Goal: Task Accomplishment & Management: Use online tool/utility

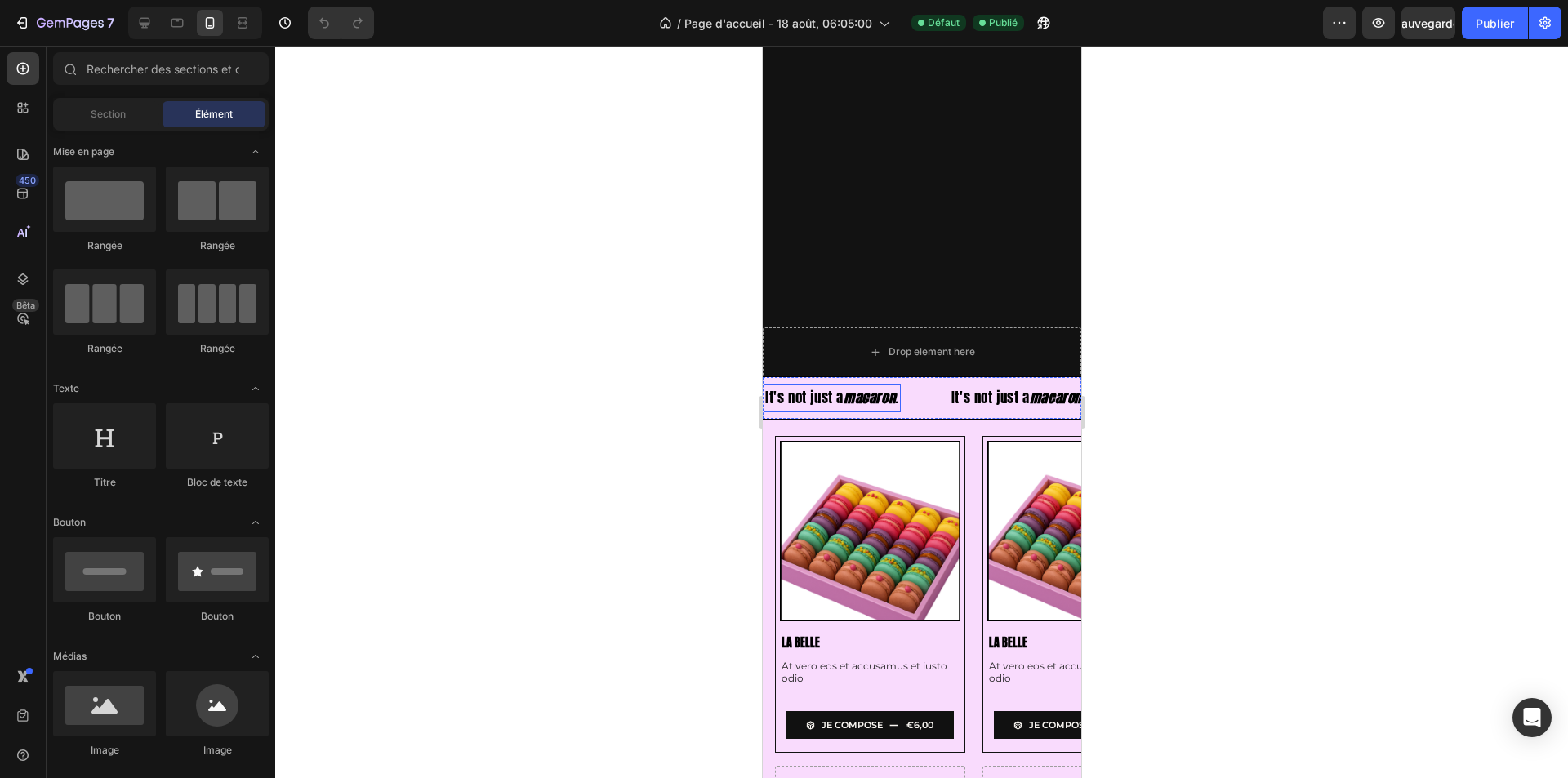
scroll to position [245, 0]
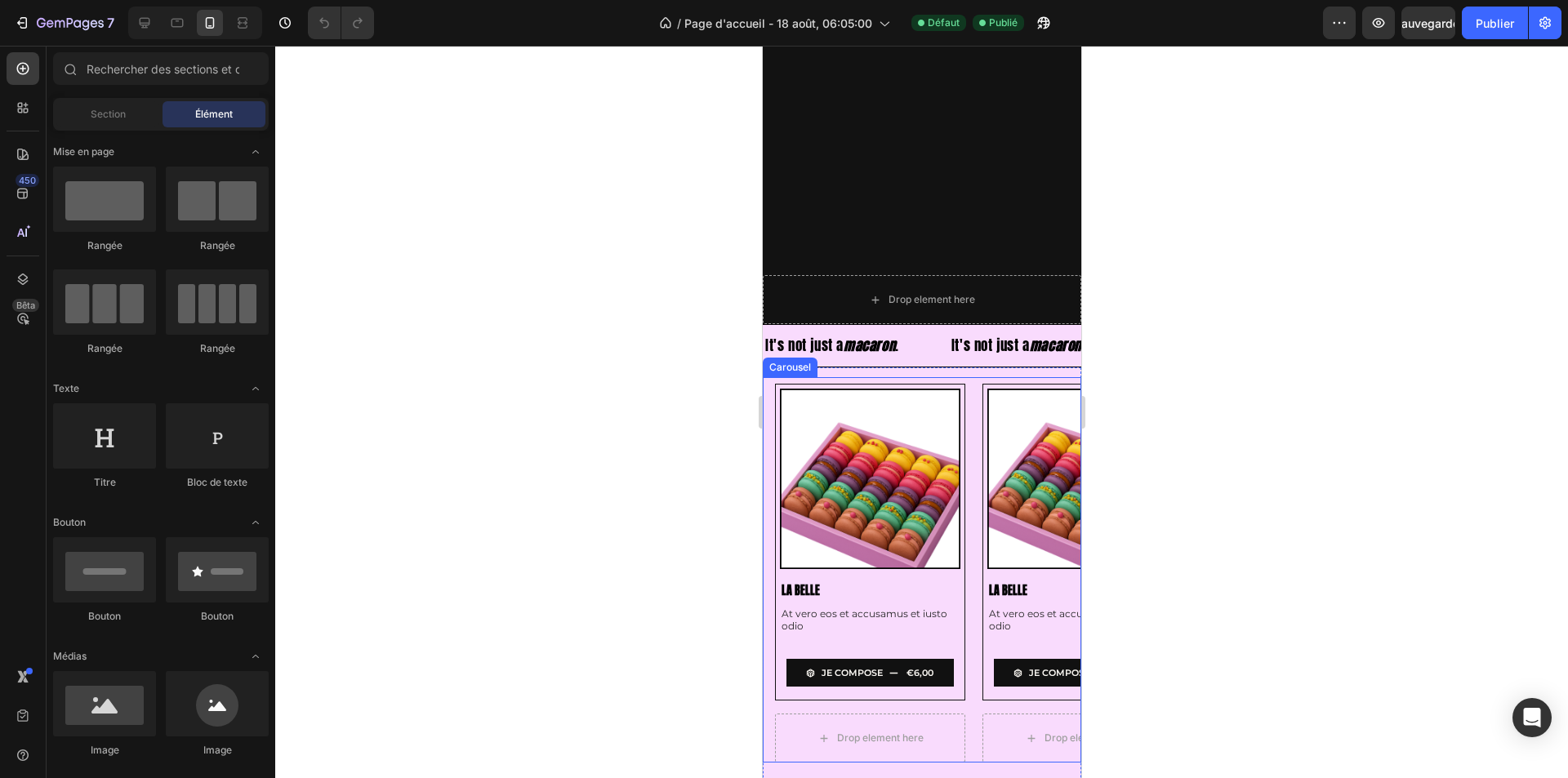
click at [762, 540] on div "Product Images La Belle Product Title At vero eos et accusamus et iusto odio Te…" at bounding box center [921, 570] width 318 height 386
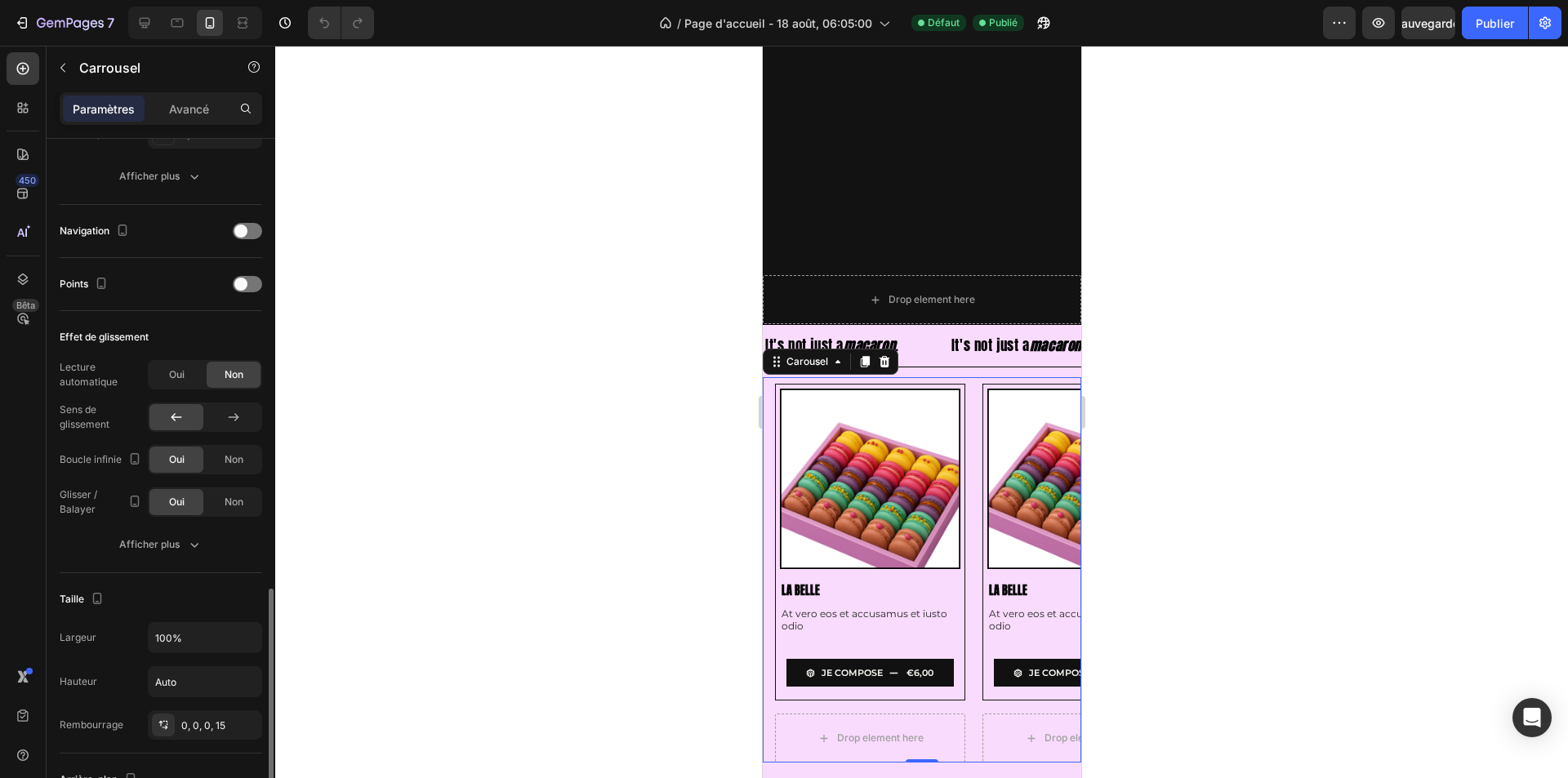
scroll to position [668, 0]
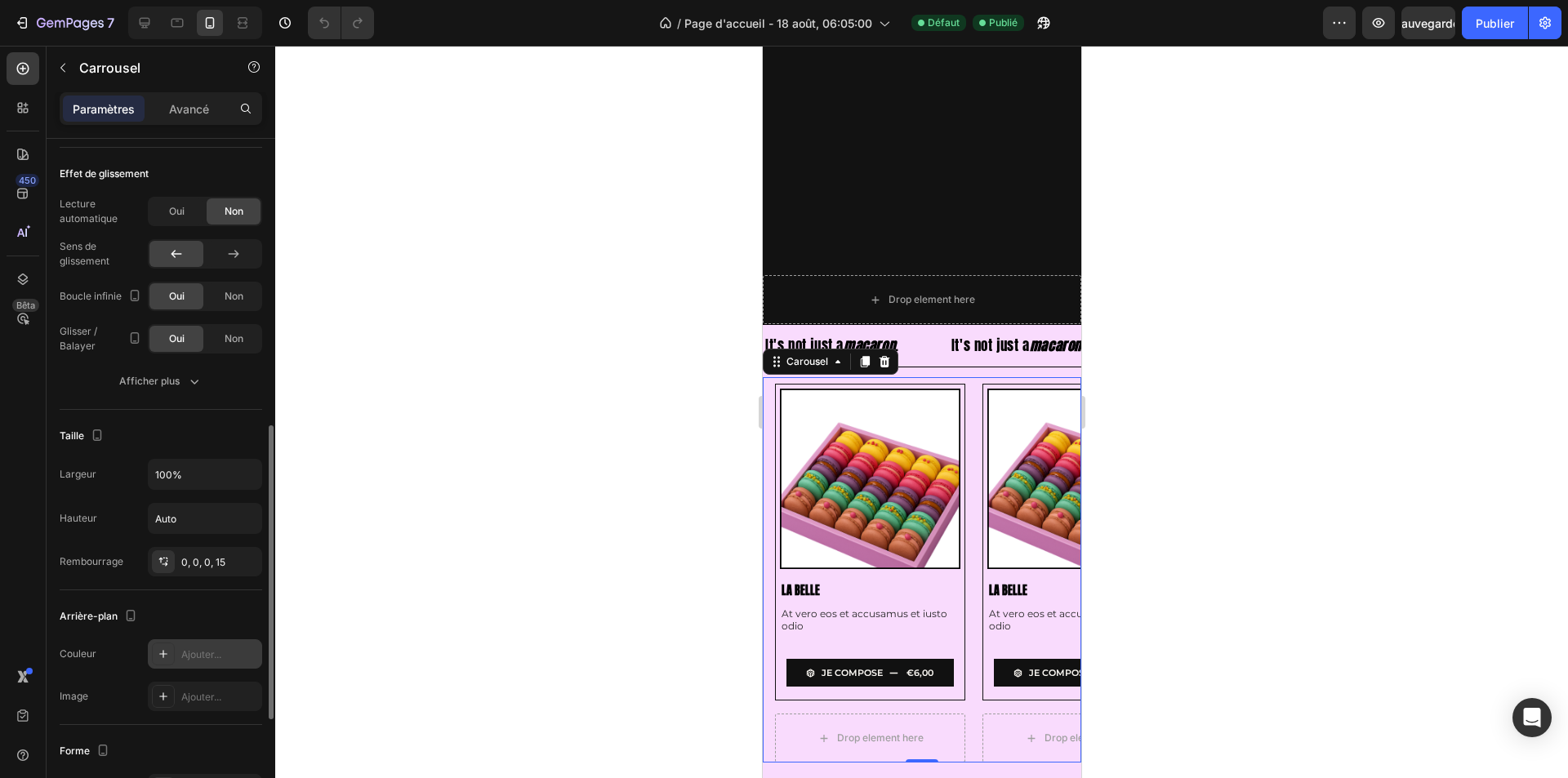
click at [163, 650] on icon at bounding box center [164, 654] width 13 height 13
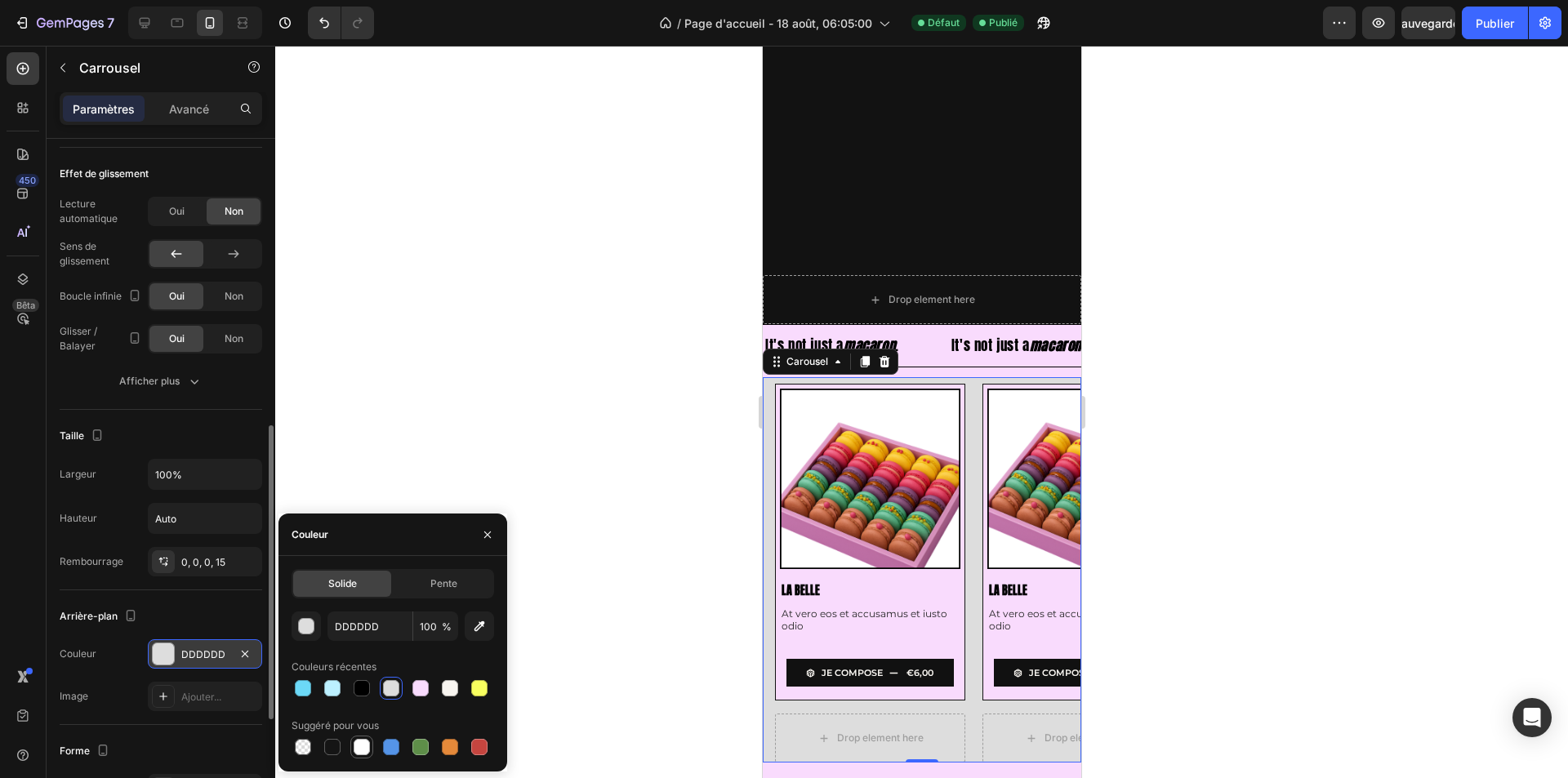
click at [363, 744] on div at bounding box center [362, 747] width 16 height 16
type input "FFFFFF"
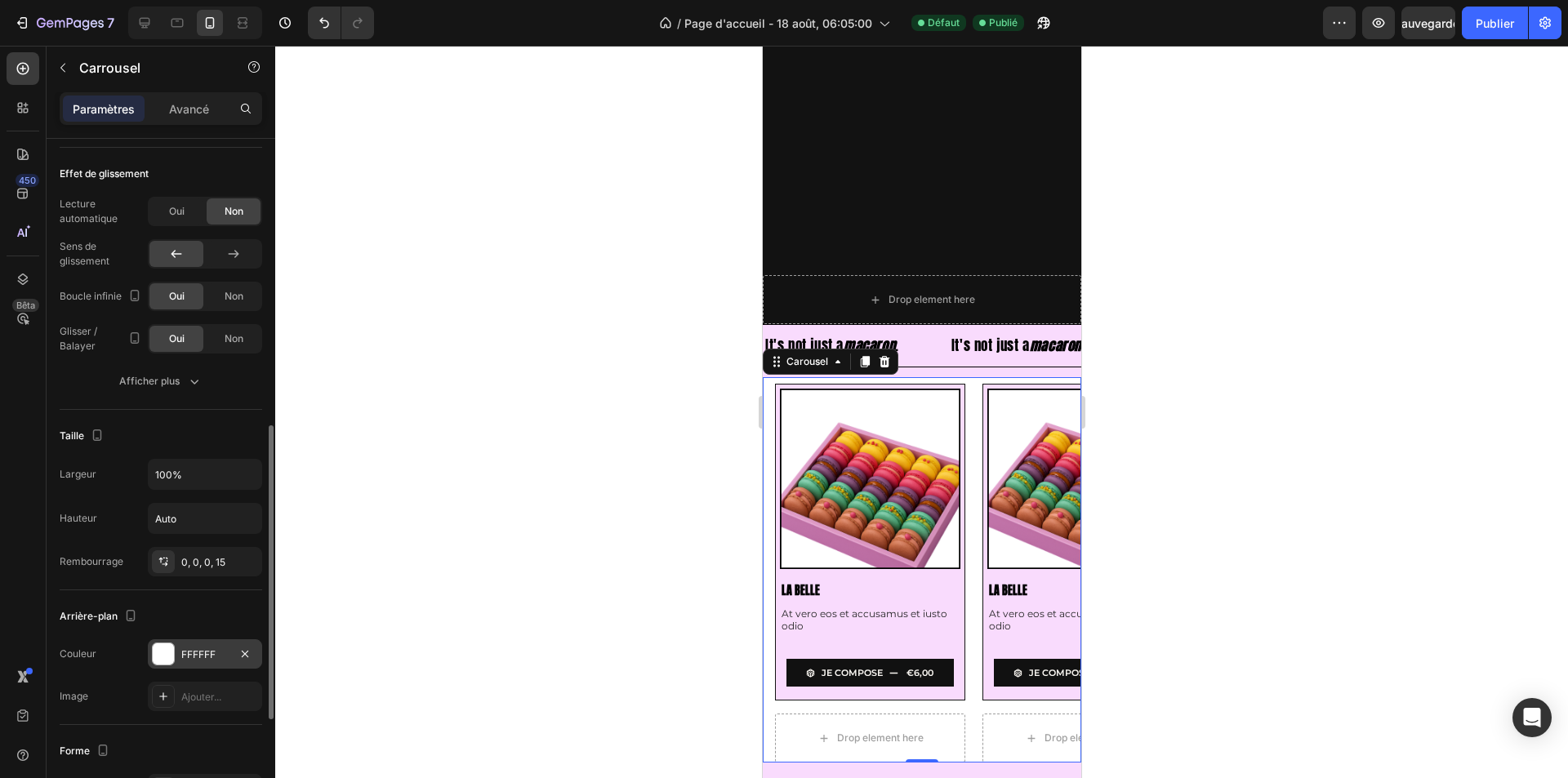
click at [614, 528] on div at bounding box center [921, 411] width 1292 height 732
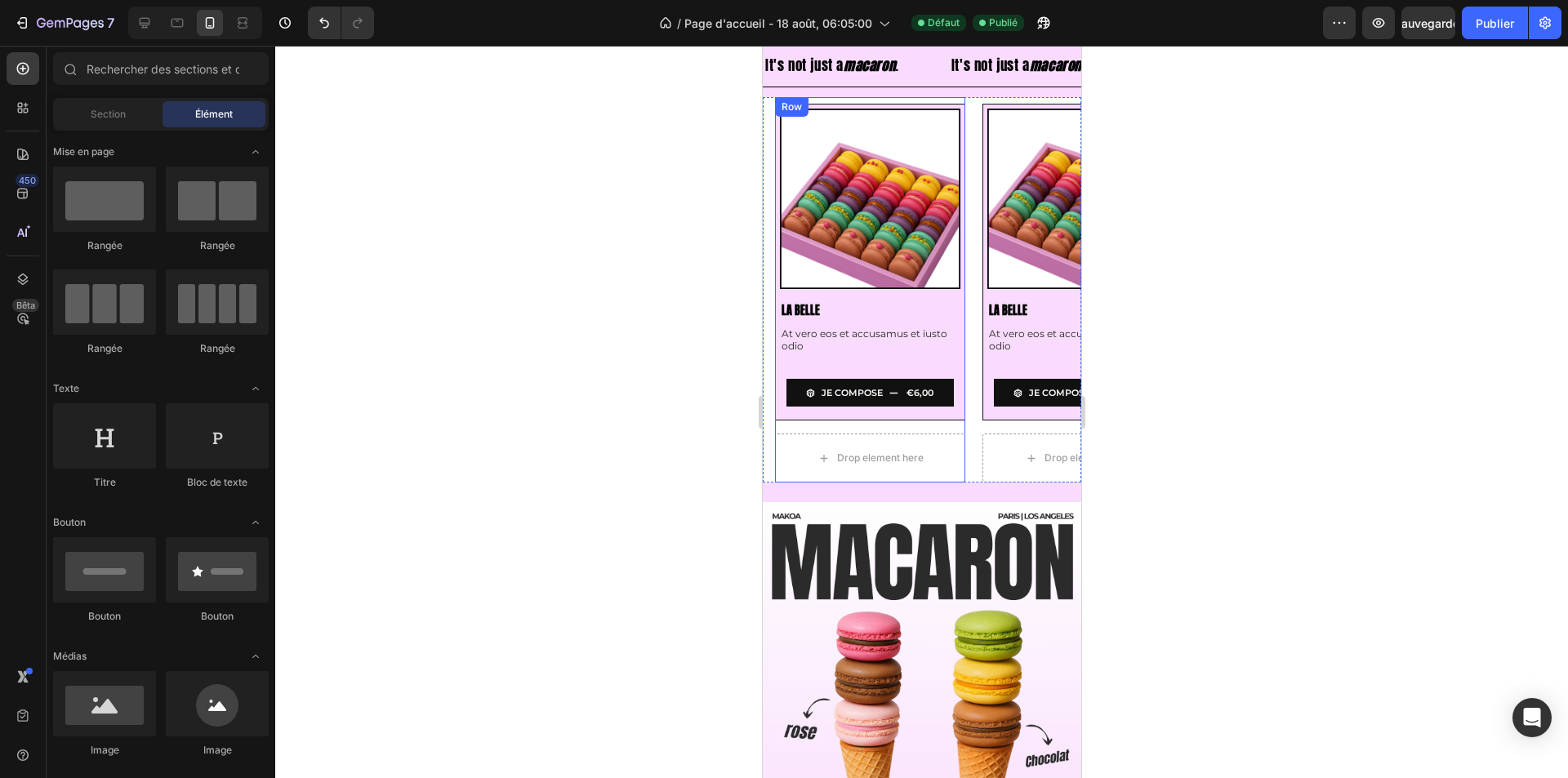
scroll to position [571, 0]
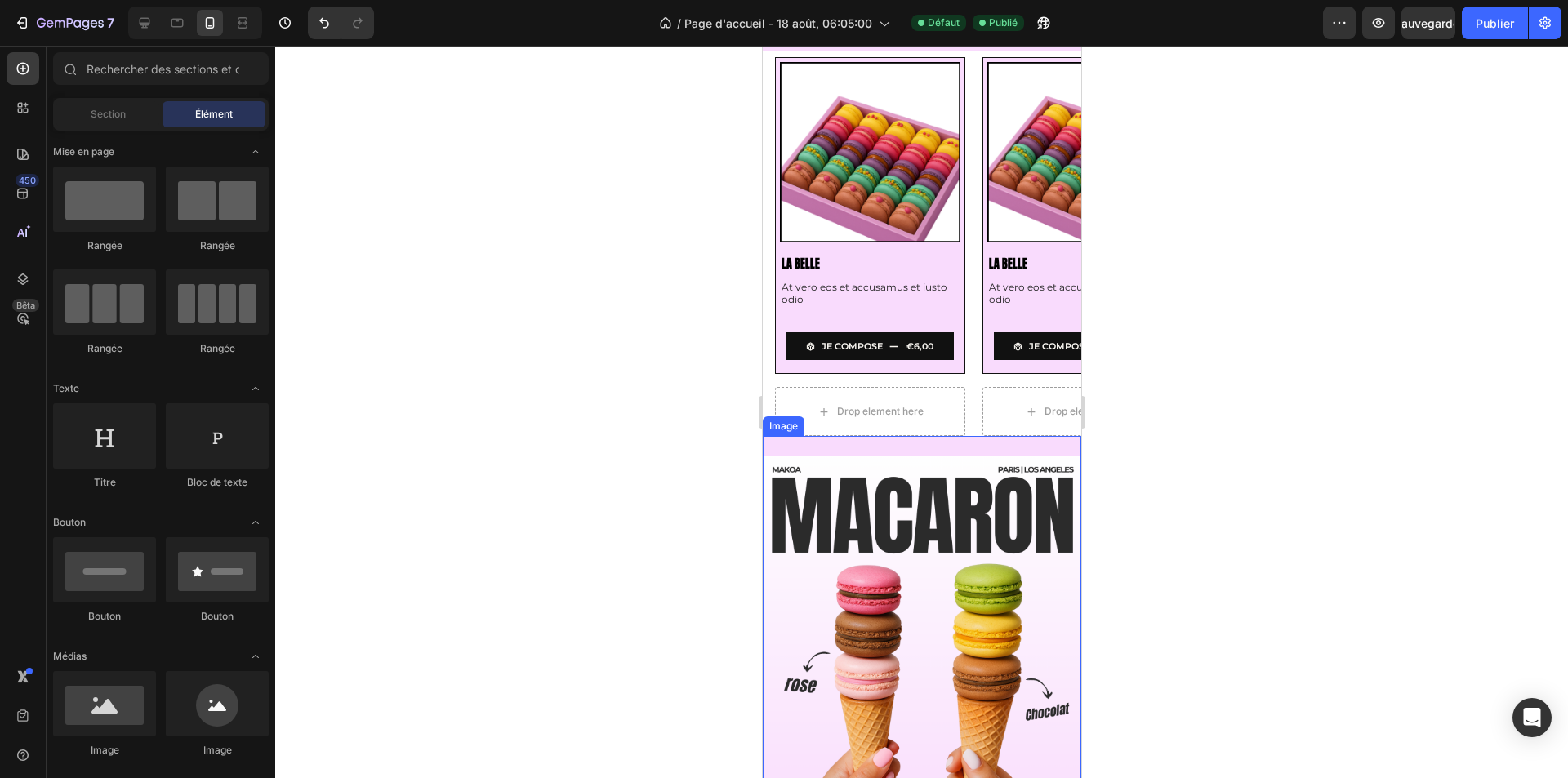
click at [778, 452] on div "Image" at bounding box center [921, 645] width 318 height 418
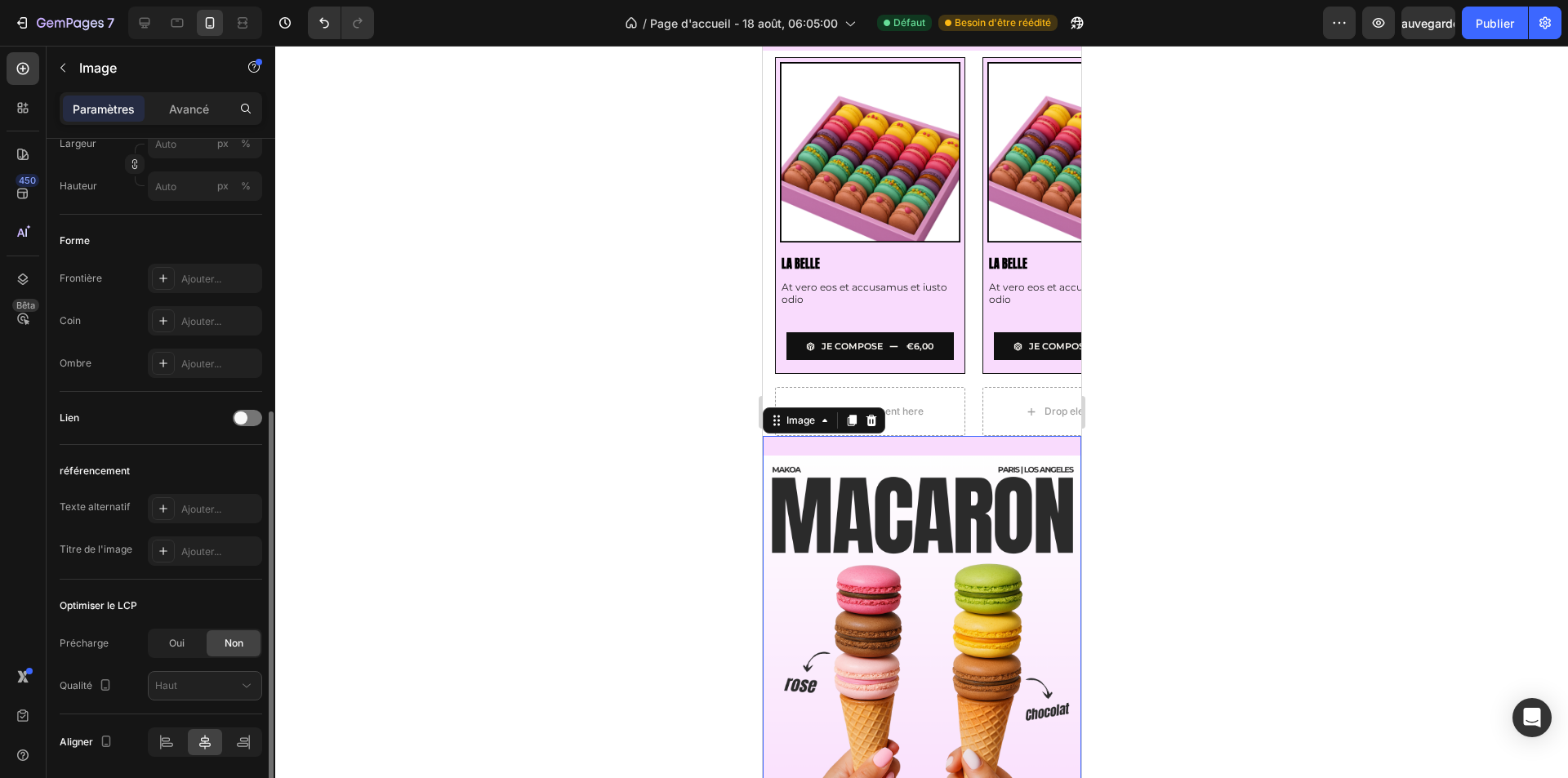
scroll to position [547, 0]
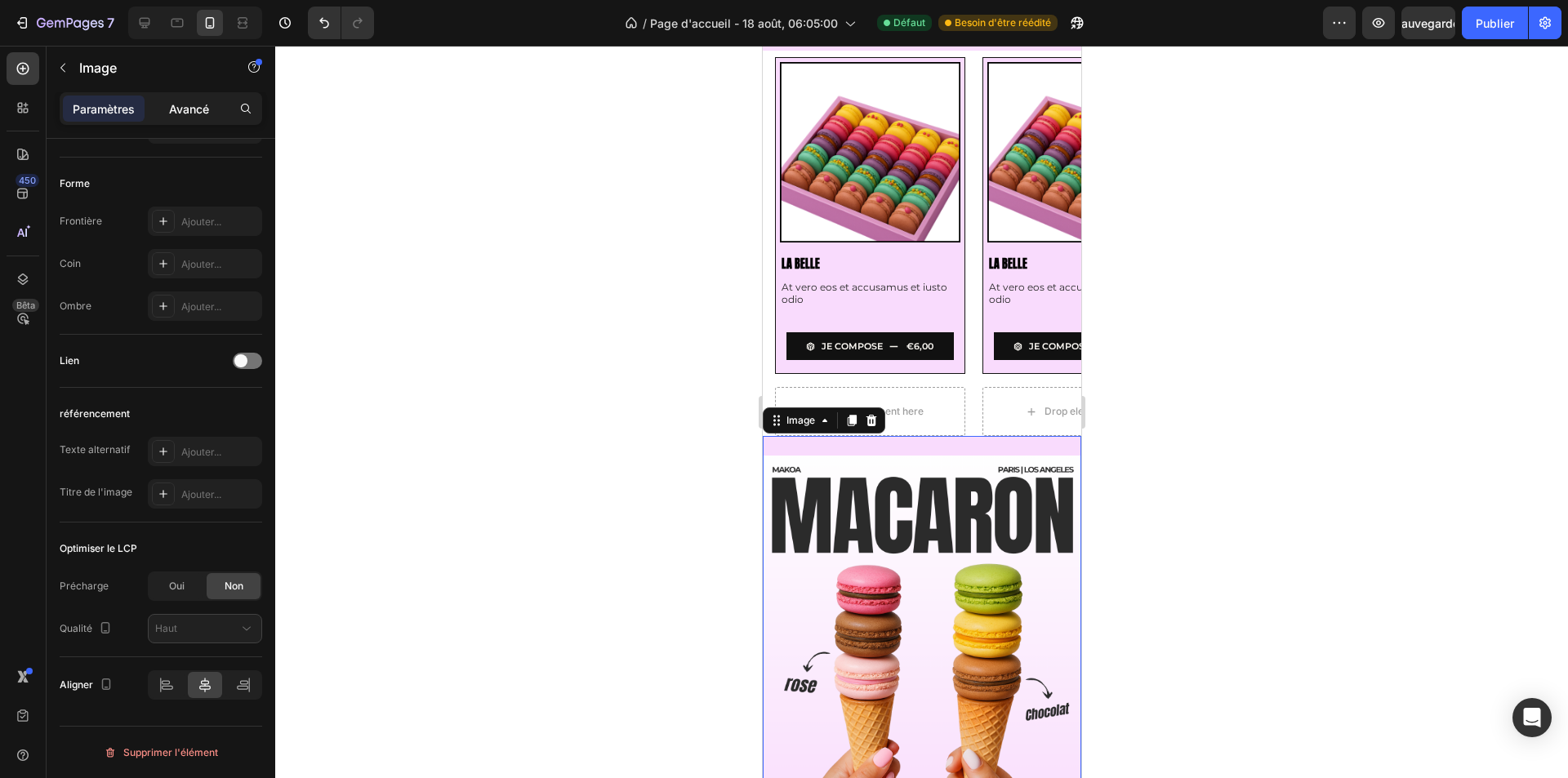
click at [205, 106] on font "Avancé" at bounding box center [189, 109] width 40 height 14
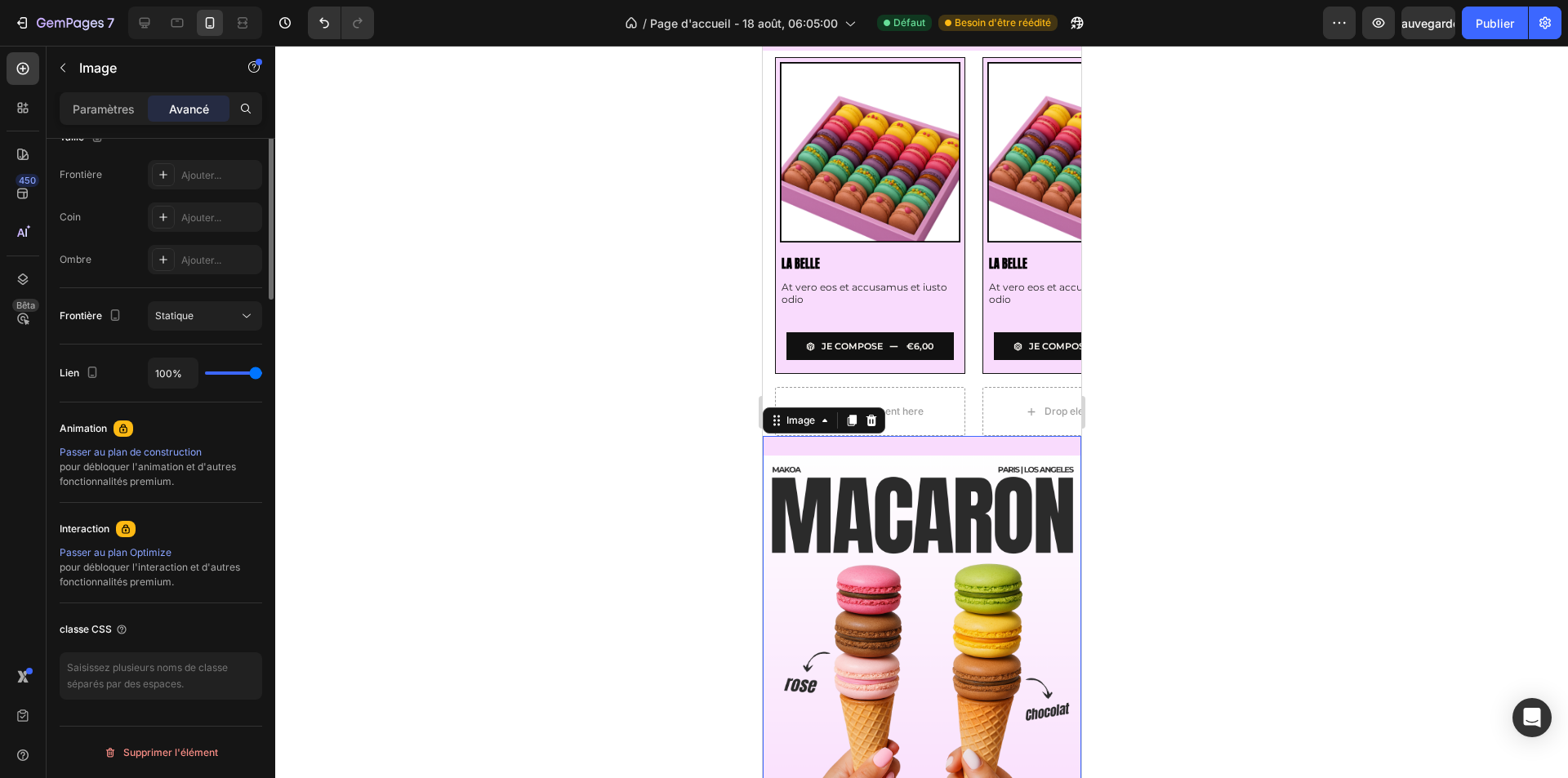
scroll to position [121, 0]
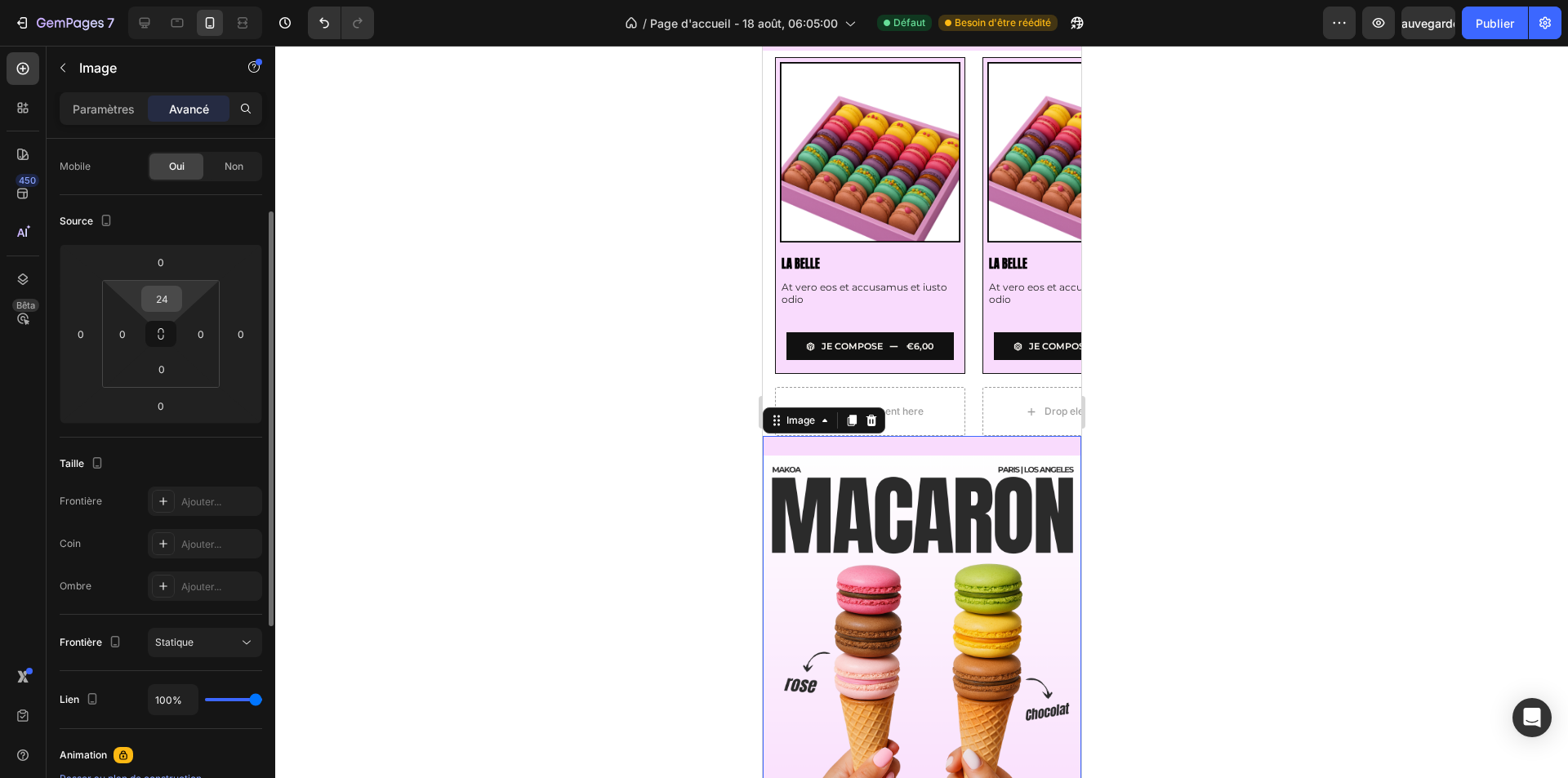
click at [169, 298] on input "24" at bounding box center [162, 299] width 33 height 25
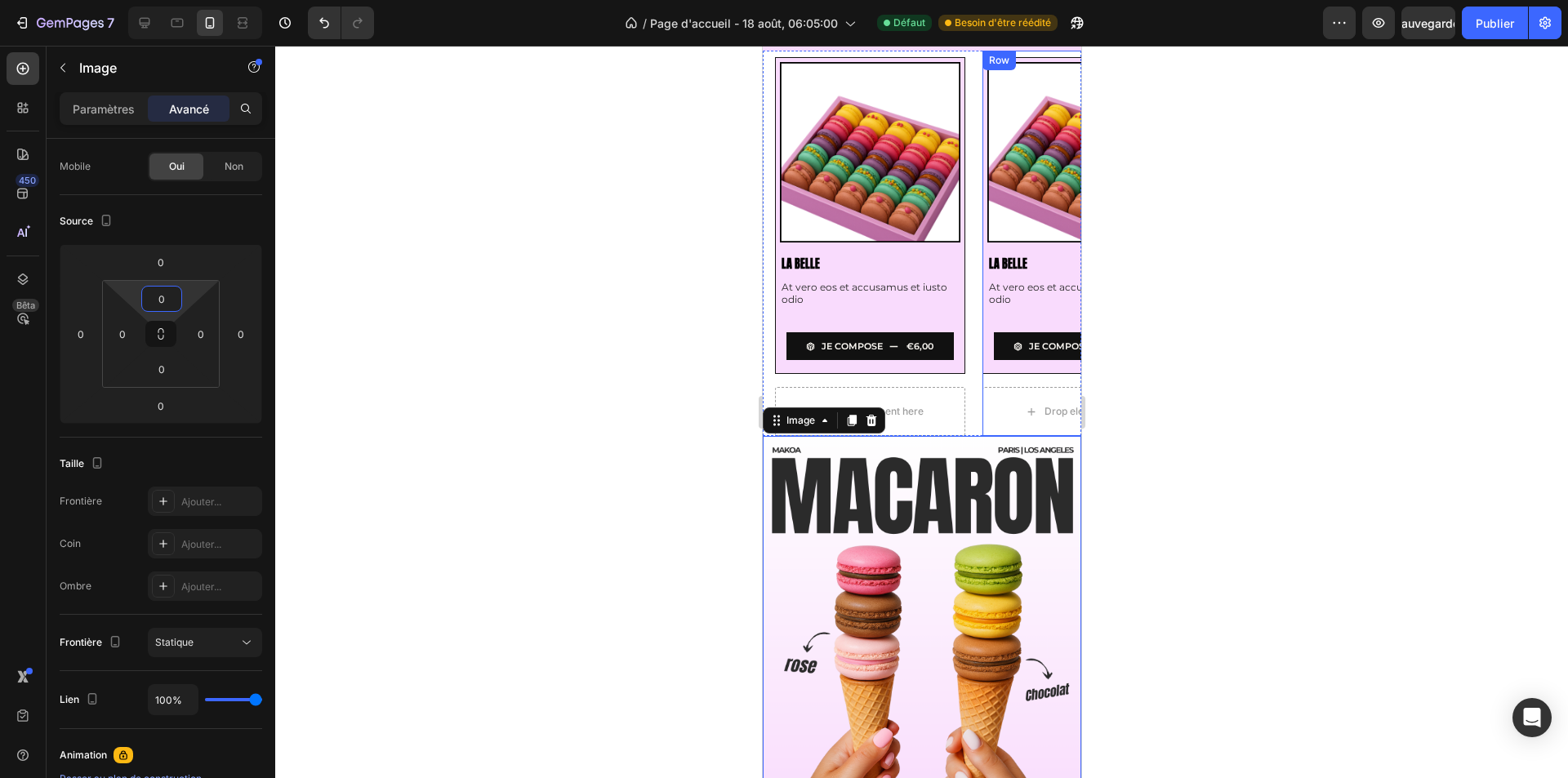
click at [1294, 439] on div at bounding box center [921, 411] width 1292 height 732
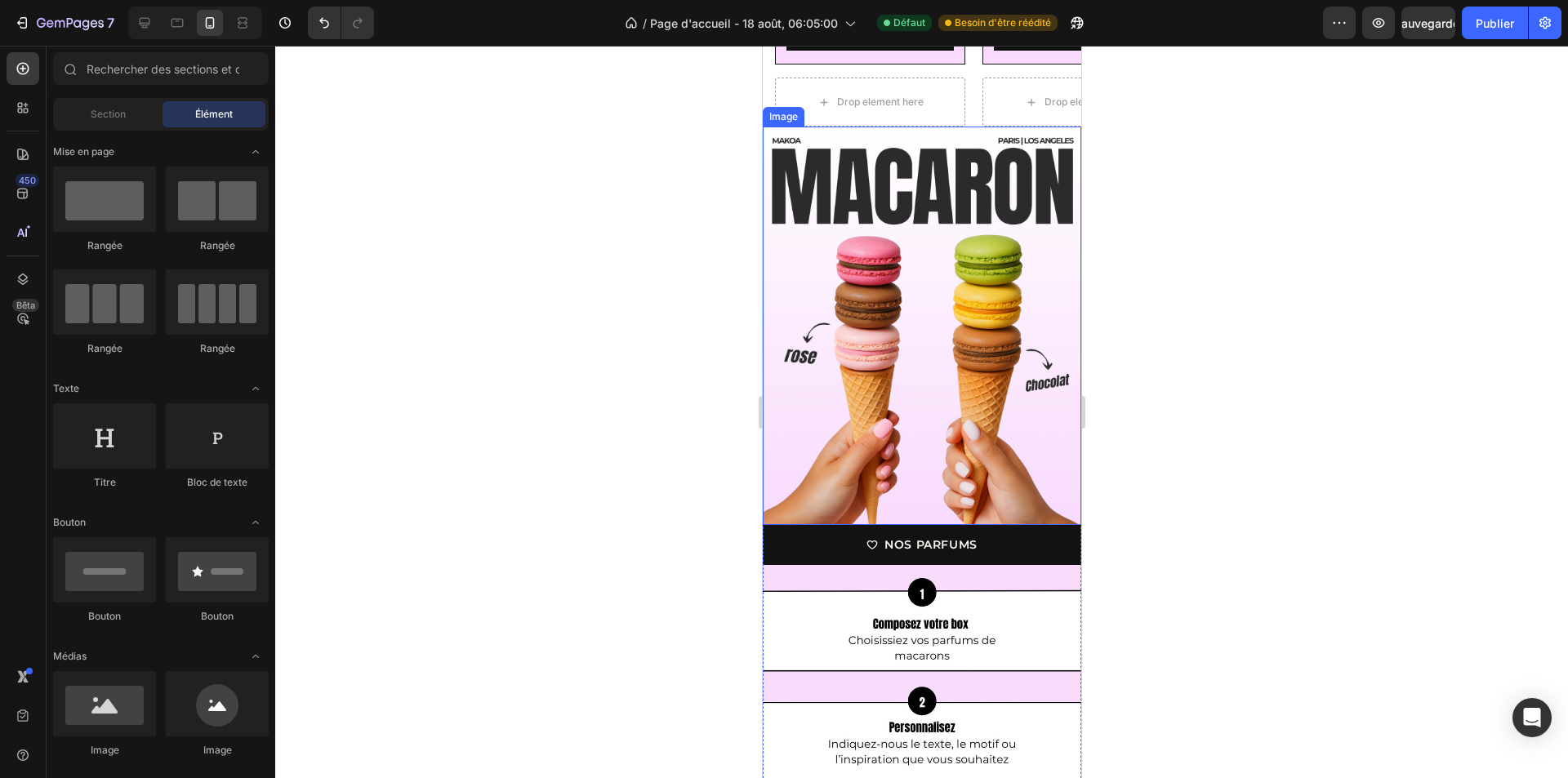
scroll to position [898, 0]
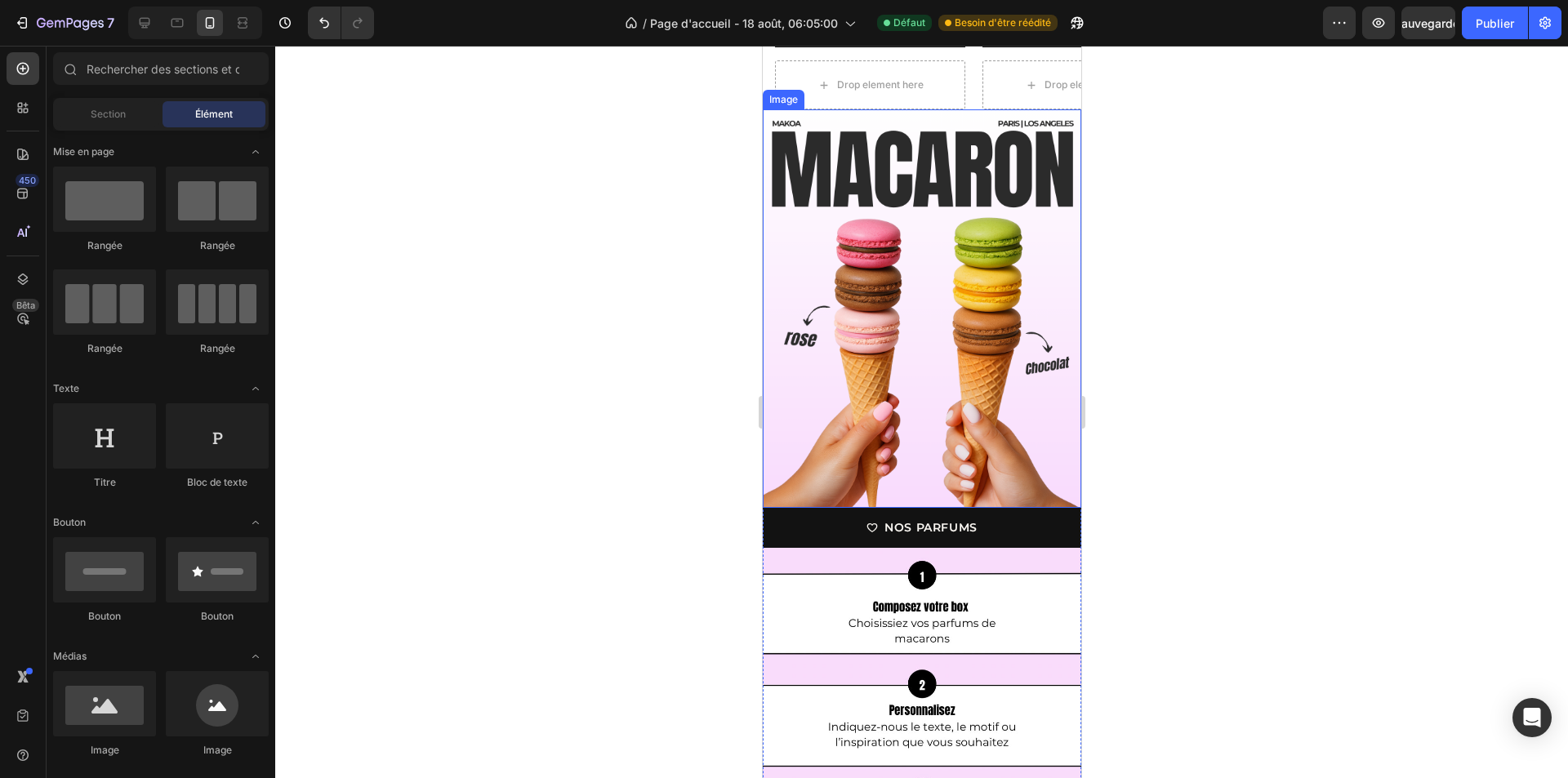
click at [919, 432] on img at bounding box center [921, 308] width 318 height 398
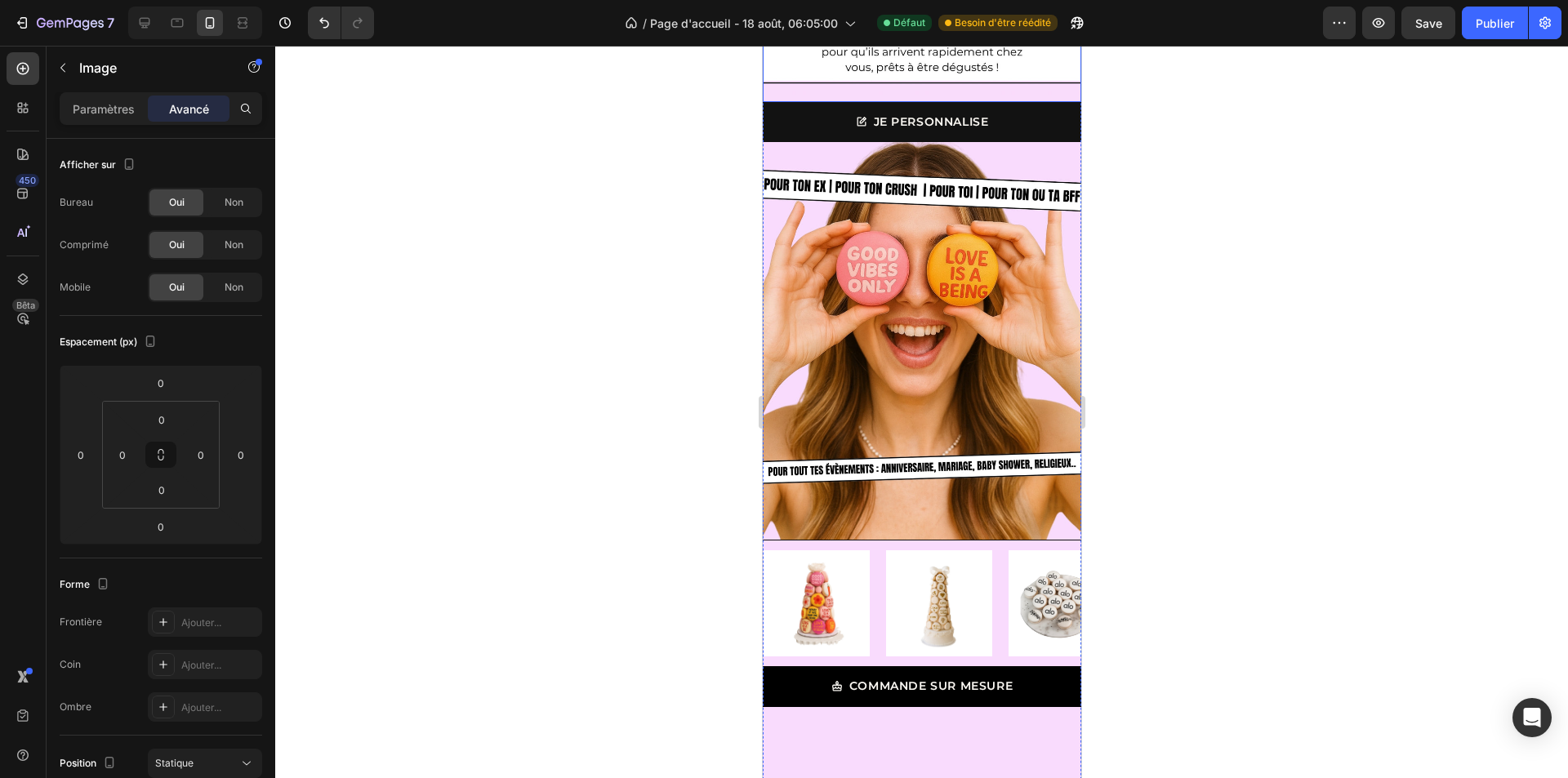
scroll to position [1796, 0]
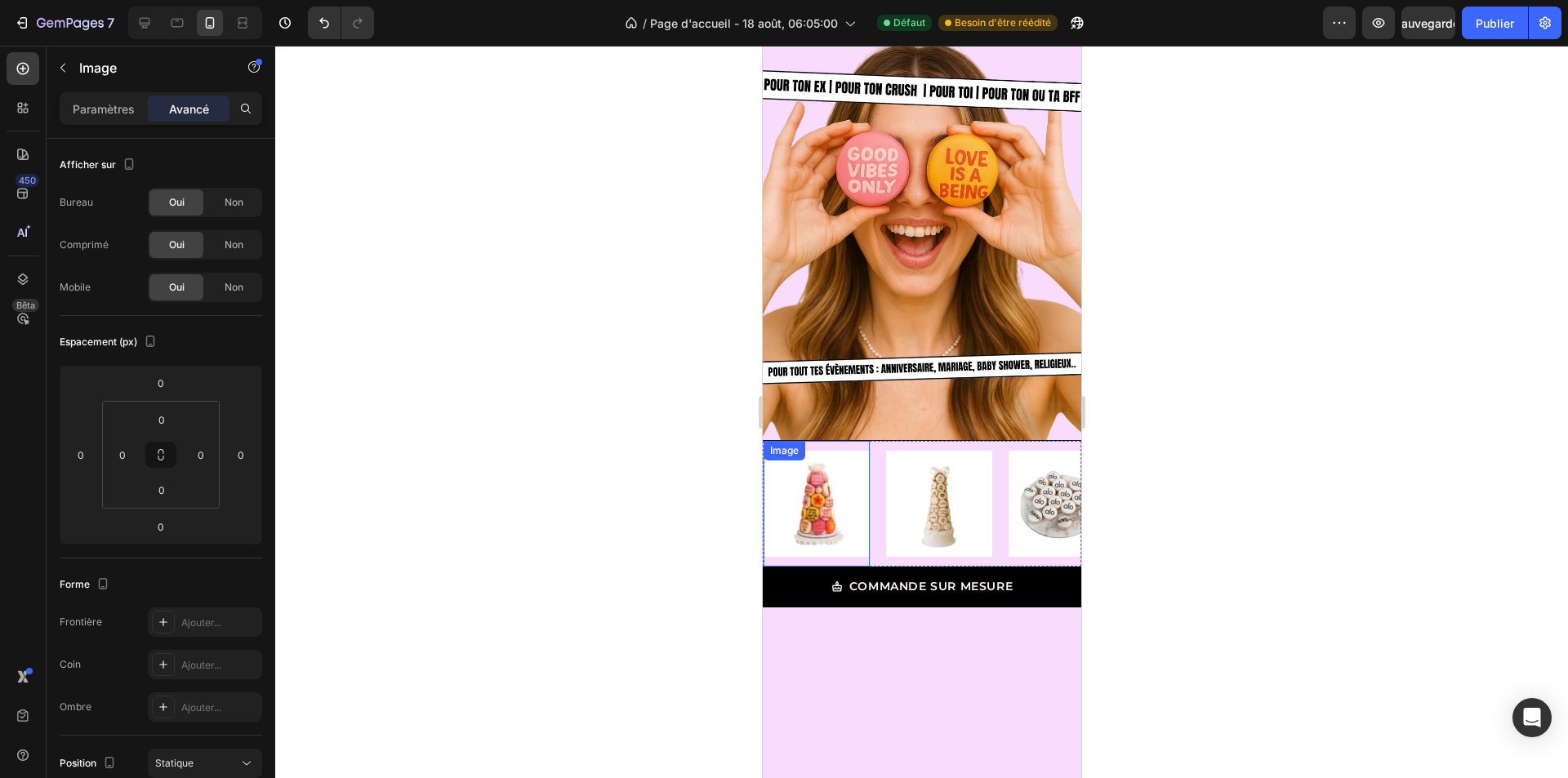
click at [777, 515] on div "Image" at bounding box center [816, 504] width 106 height 126
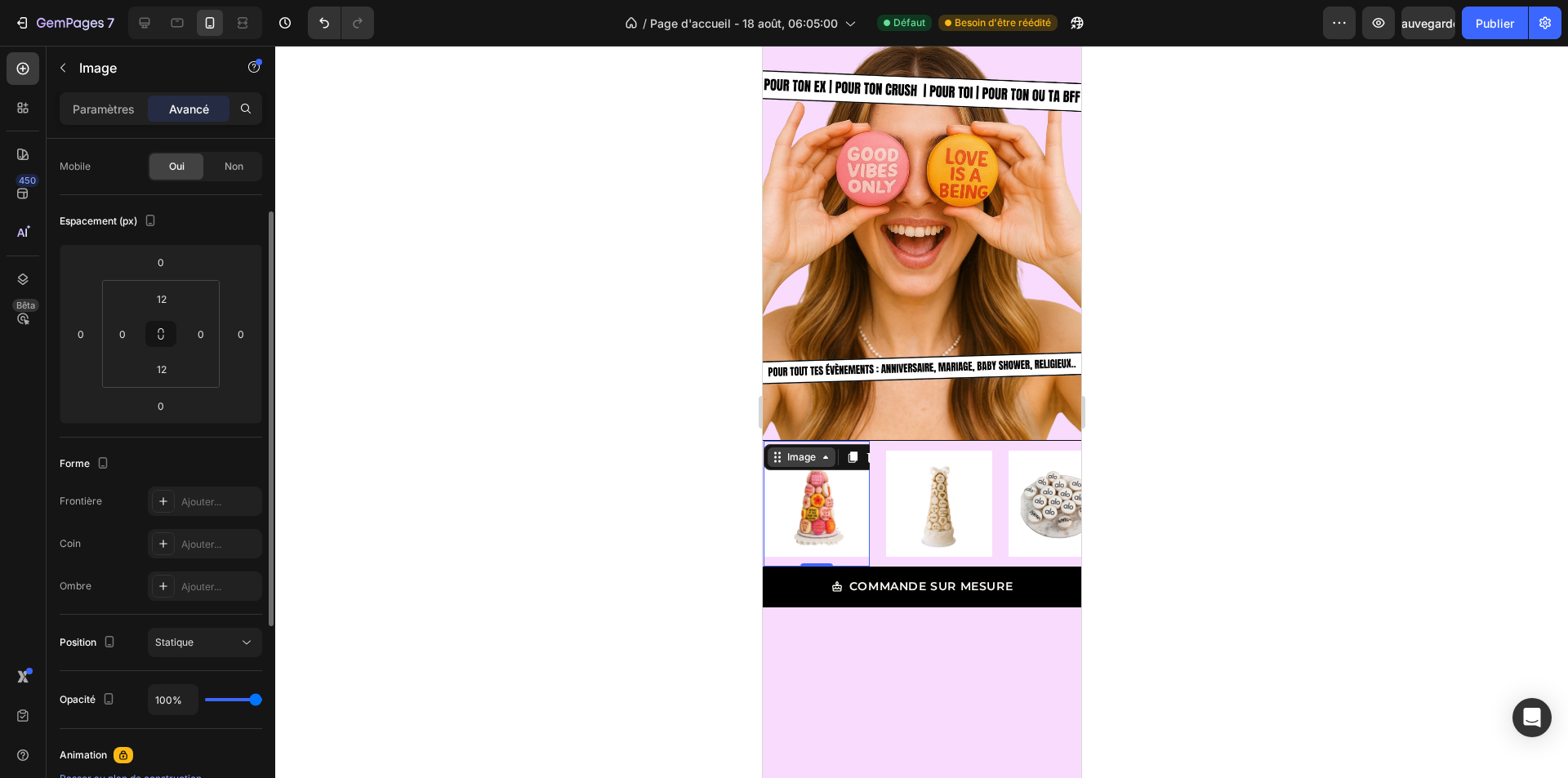
click at [793, 450] on div "Image" at bounding box center [800, 457] width 35 height 15
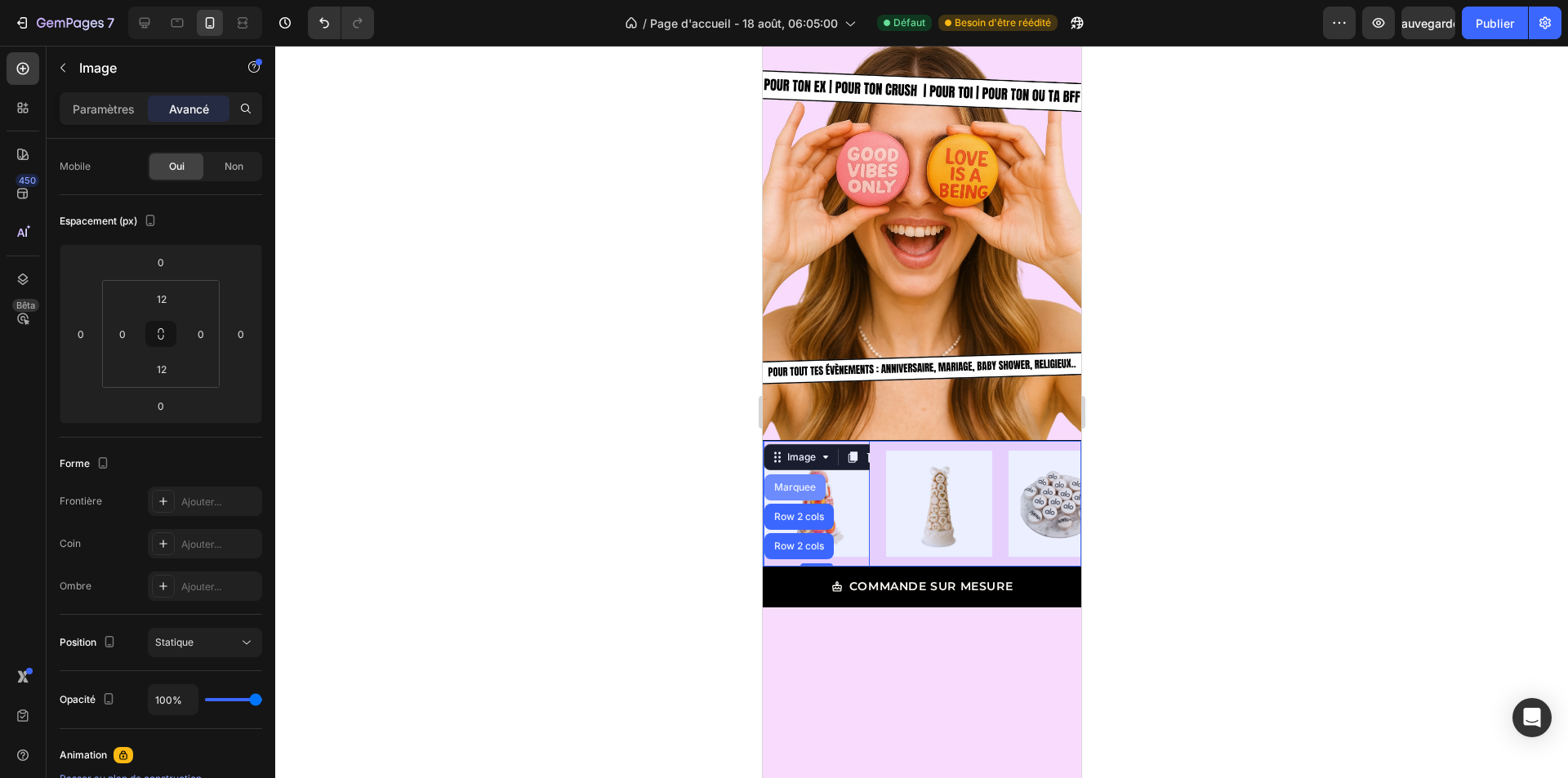
click at [796, 483] on div "Marquee" at bounding box center [794, 488] width 48 height 10
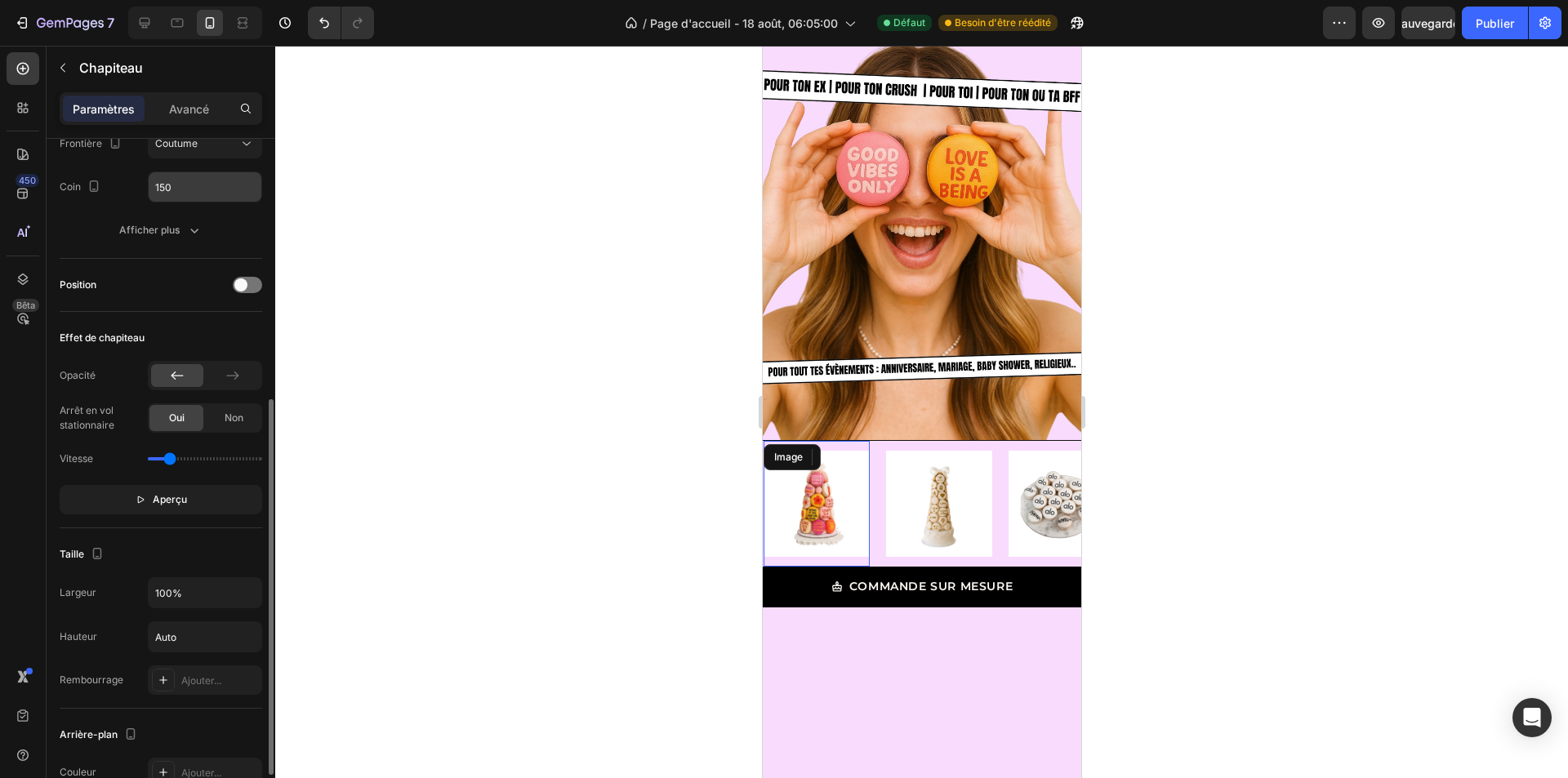
scroll to position [408, 0]
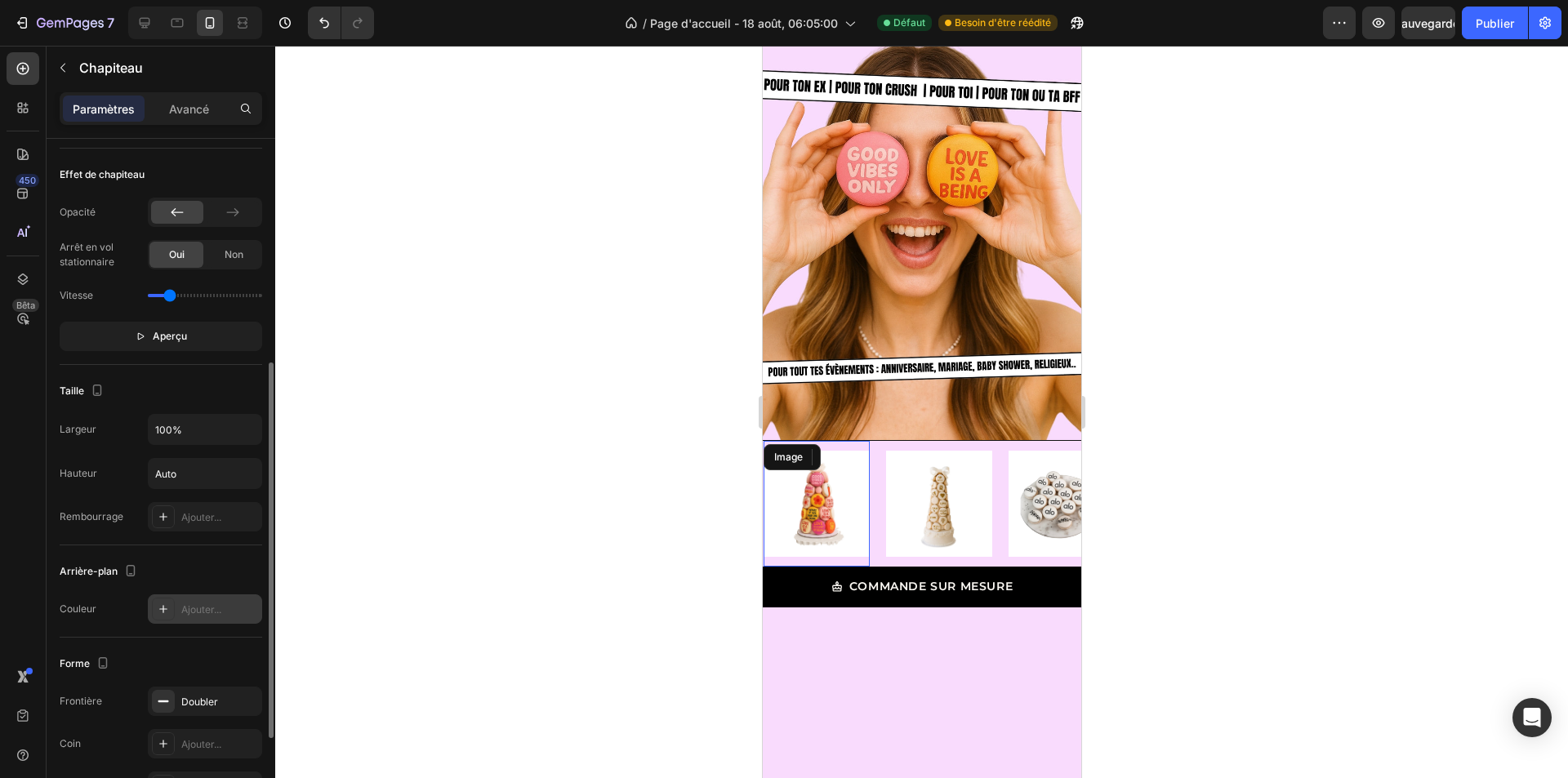
click at [182, 611] on font "Ajouter..." at bounding box center [201, 609] width 40 height 12
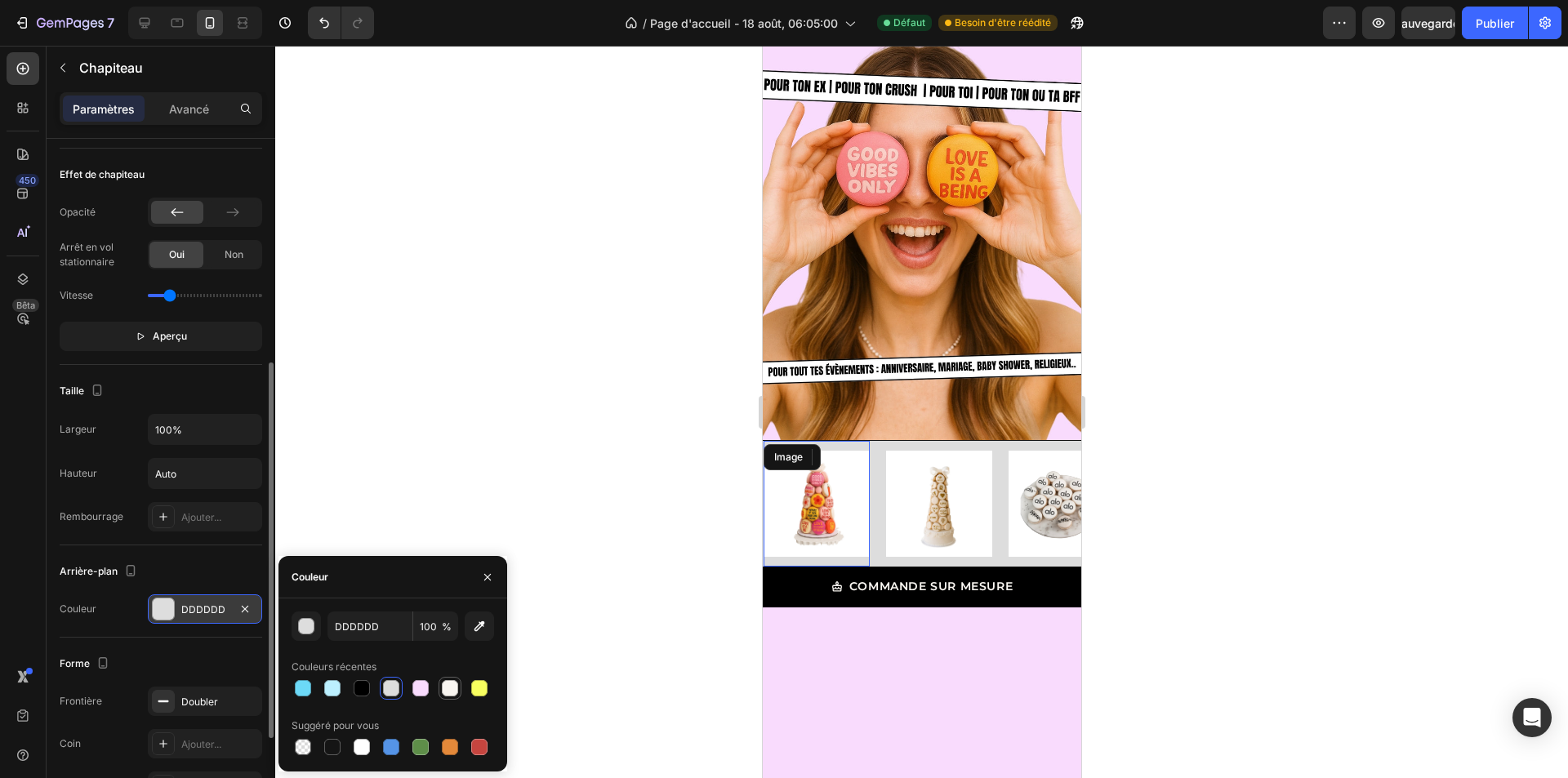
click at [442, 687] on div at bounding box center [450, 688] width 16 height 16
click at [357, 749] on div at bounding box center [362, 747] width 16 height 16
type input "FFFFFF"
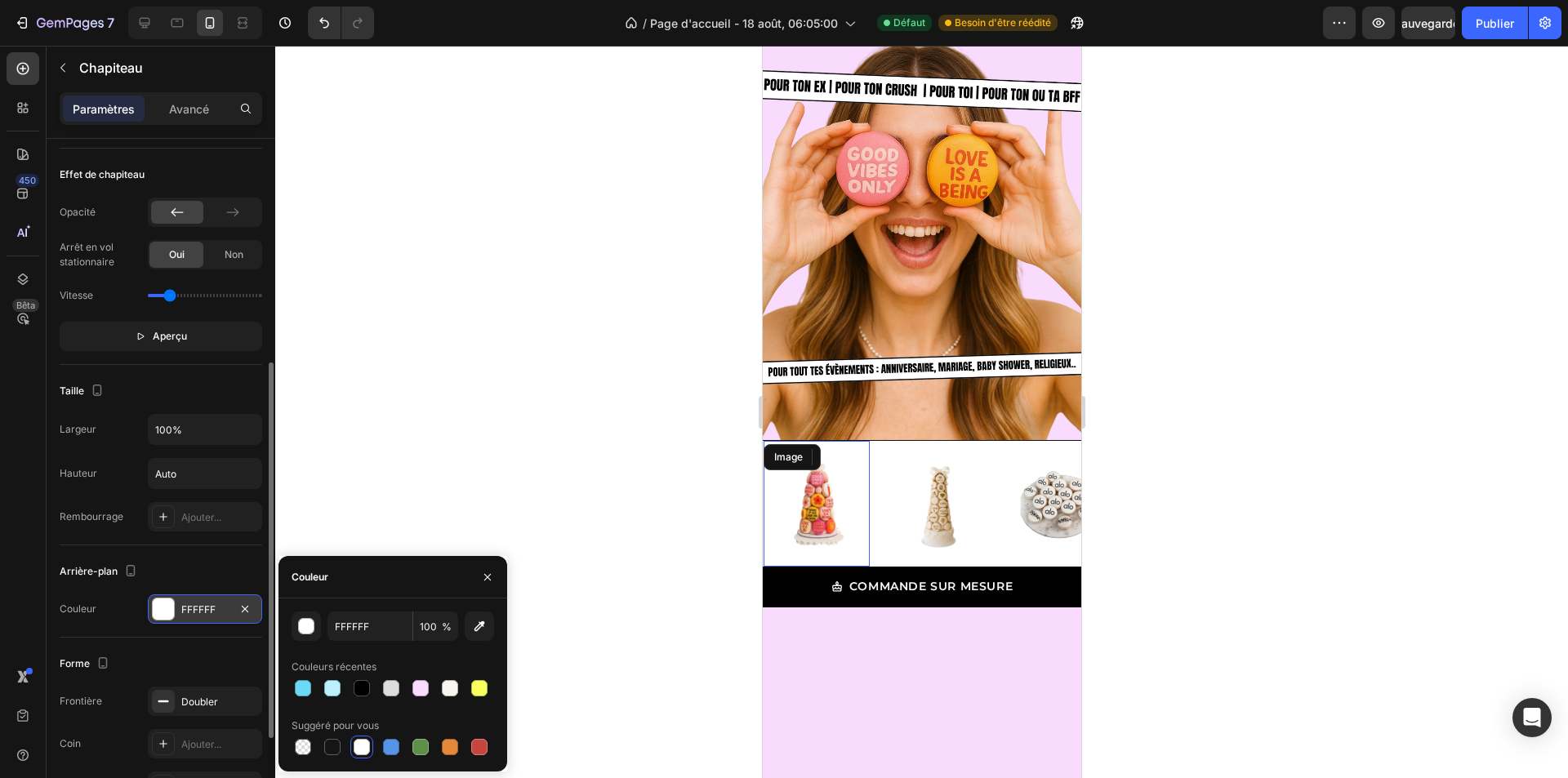
click at [496, 499] on div at bounding box center [921, 411] width 1292 height 732
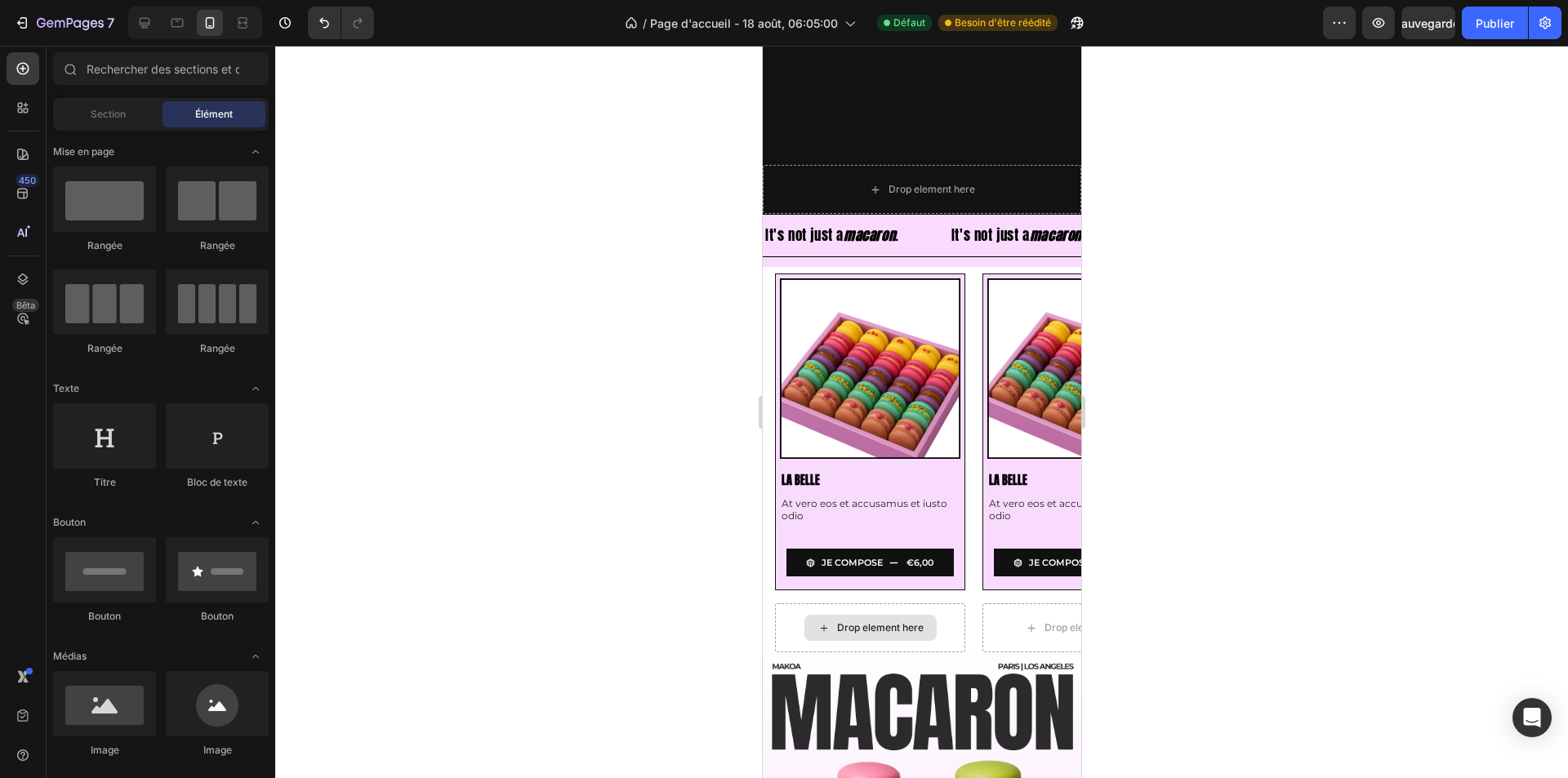
scroll to position [326, 0]
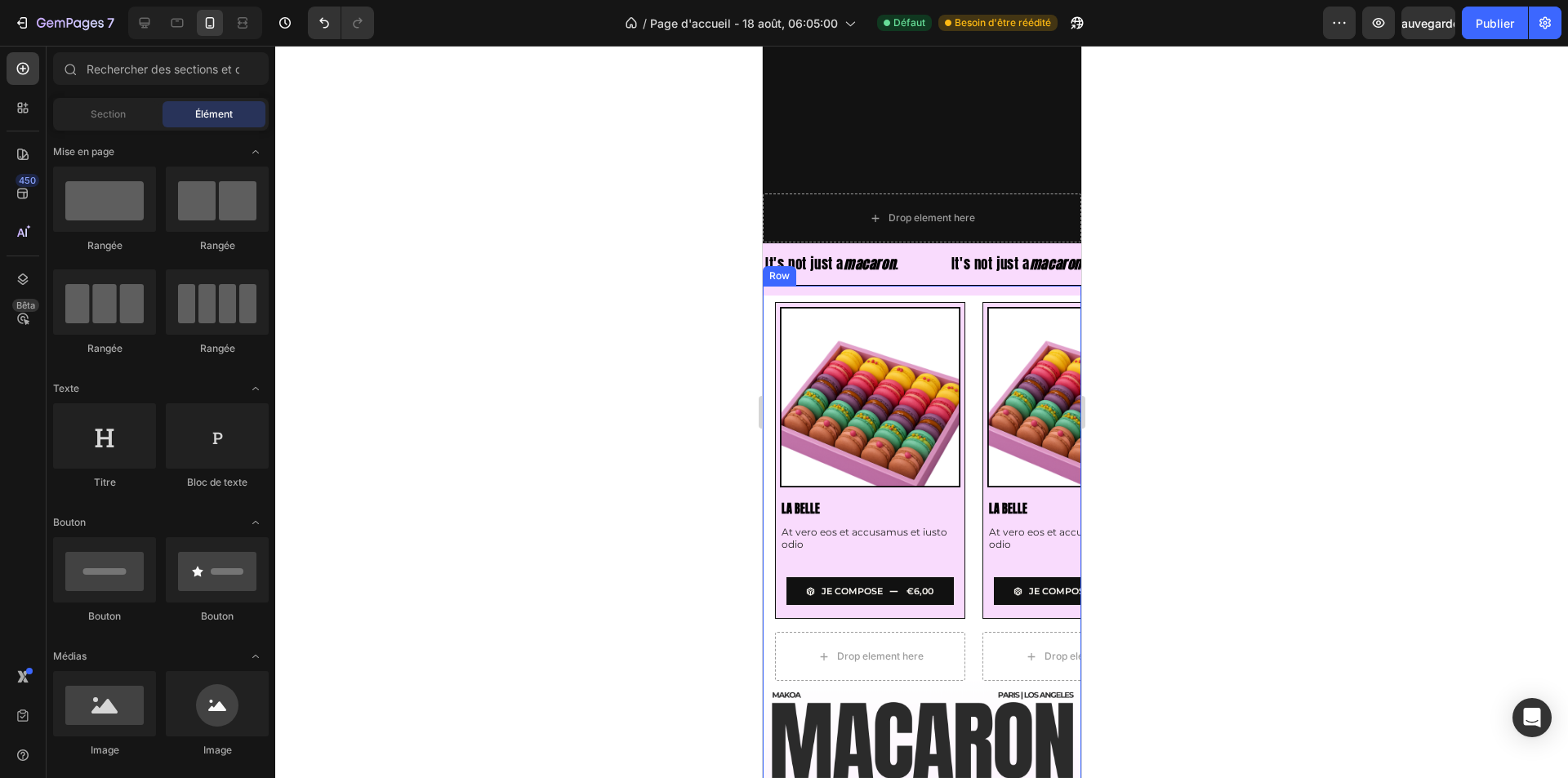
click at [793, 294] on div "Product Images La Belle Product Title At vero eos et accusamus et iusto odio Te…" at bounding box center [921, 483] width 318 height 396
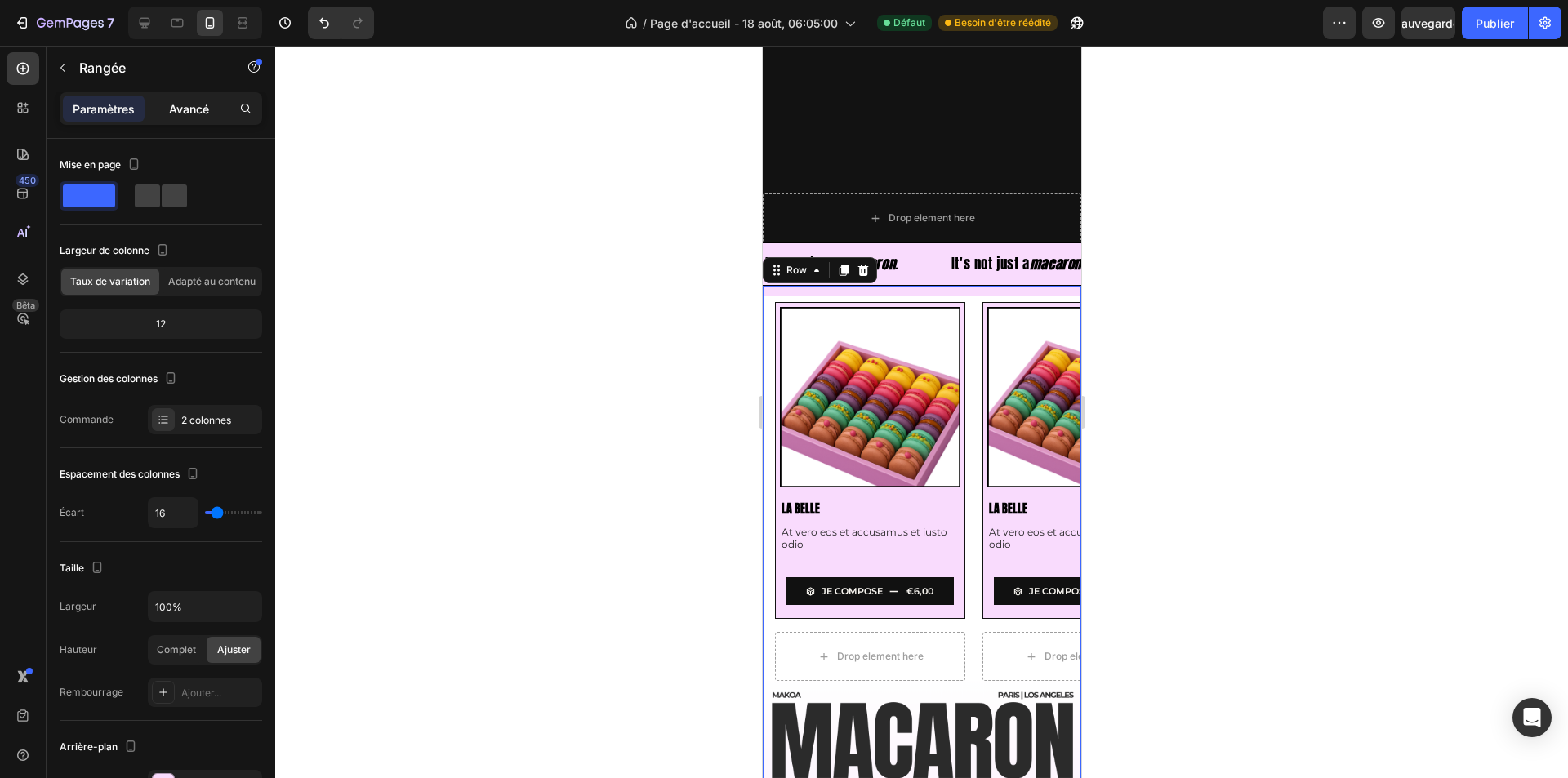
click at [172, 101] on p "Avancé" at bounding box center [189, 109] width 40 height 17
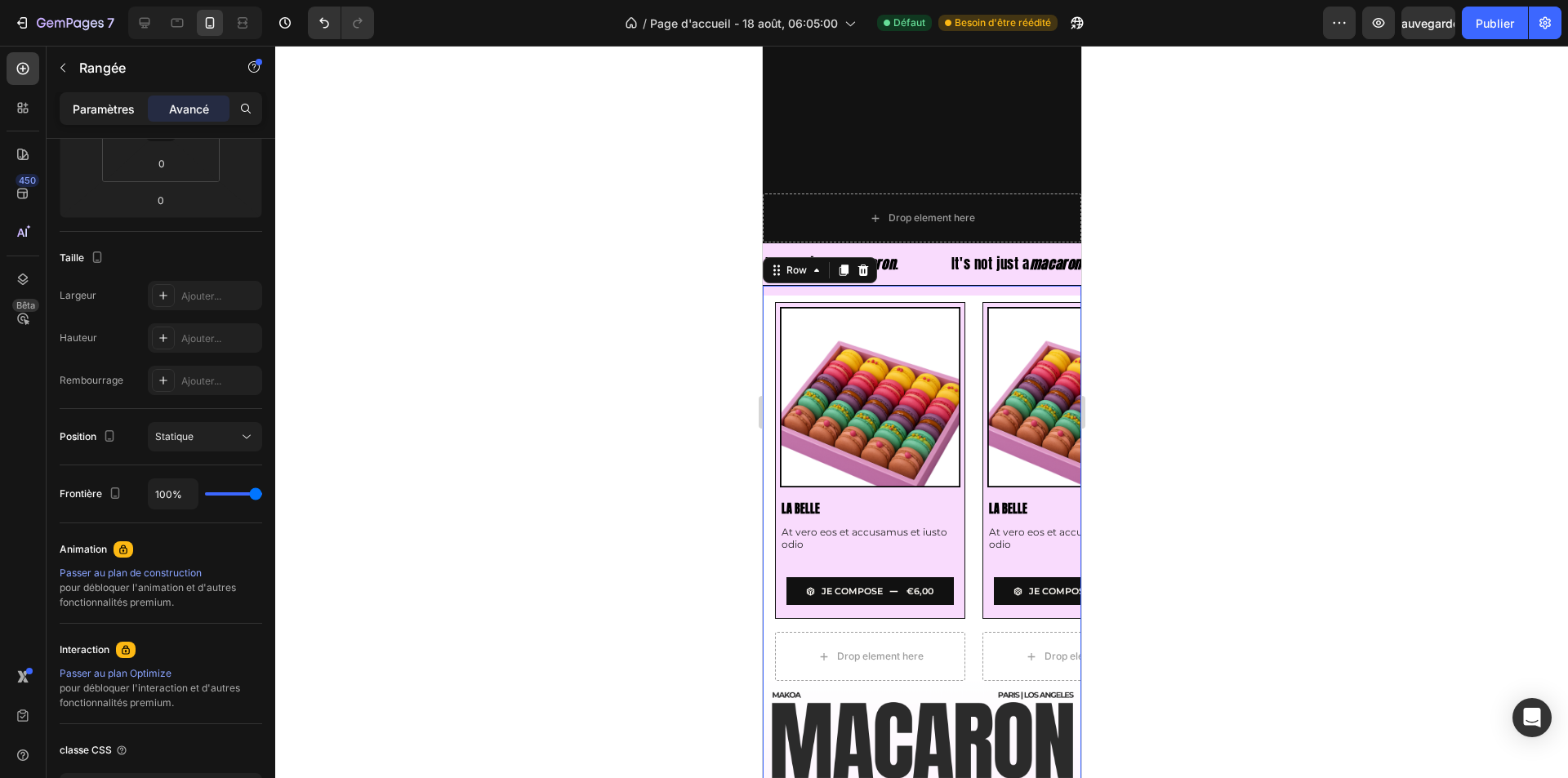
click at [103, 101] on p "Paramètres" at bounding box center [104, 109] width 62 height 17
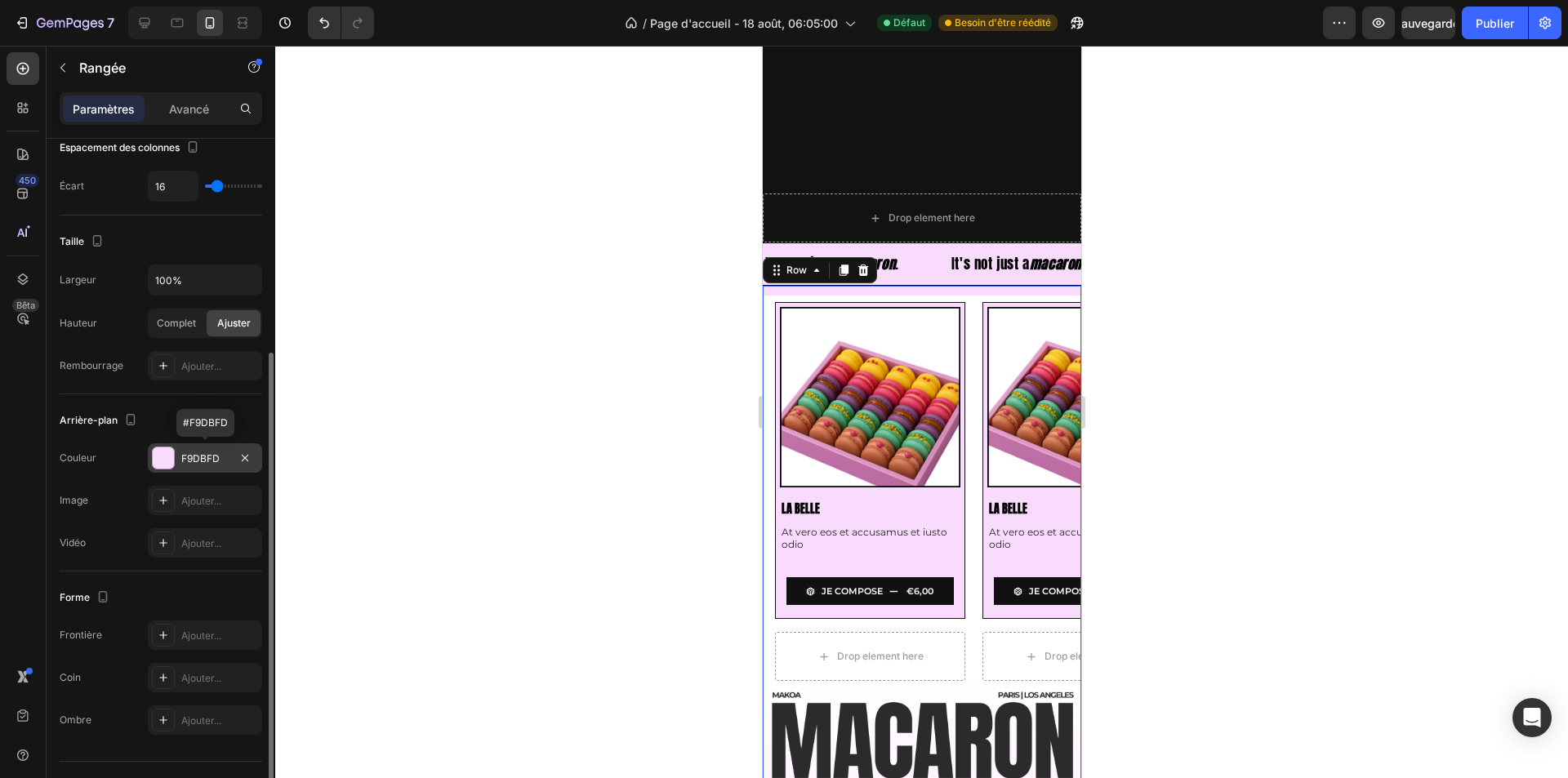
click at [169, 459] on div at bounding box center [164, 458] width 21 height 21
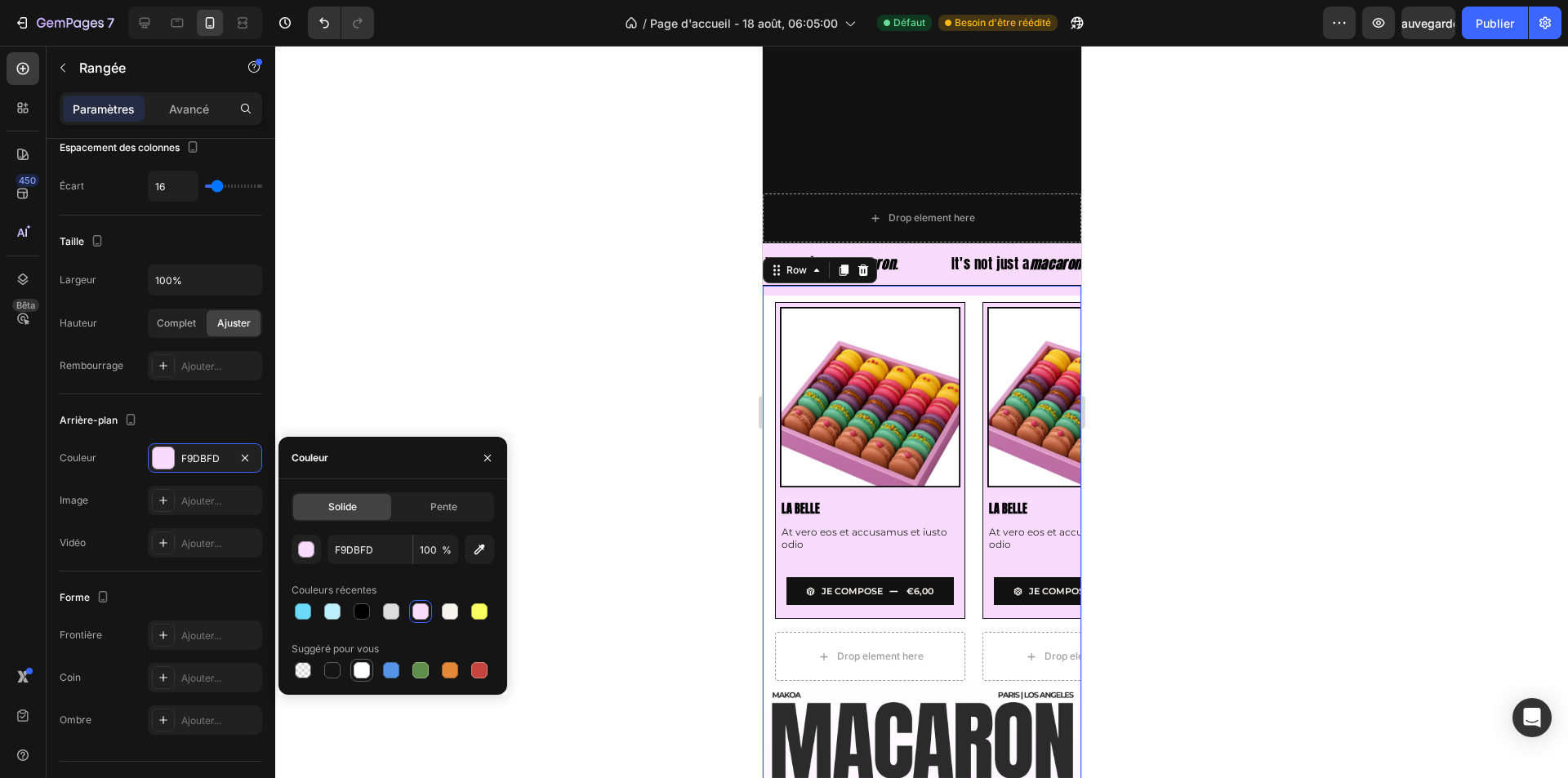
click at [360, 662] on div at bounding box center [362, 670] width 16 height 16
type input "FFFFFF"
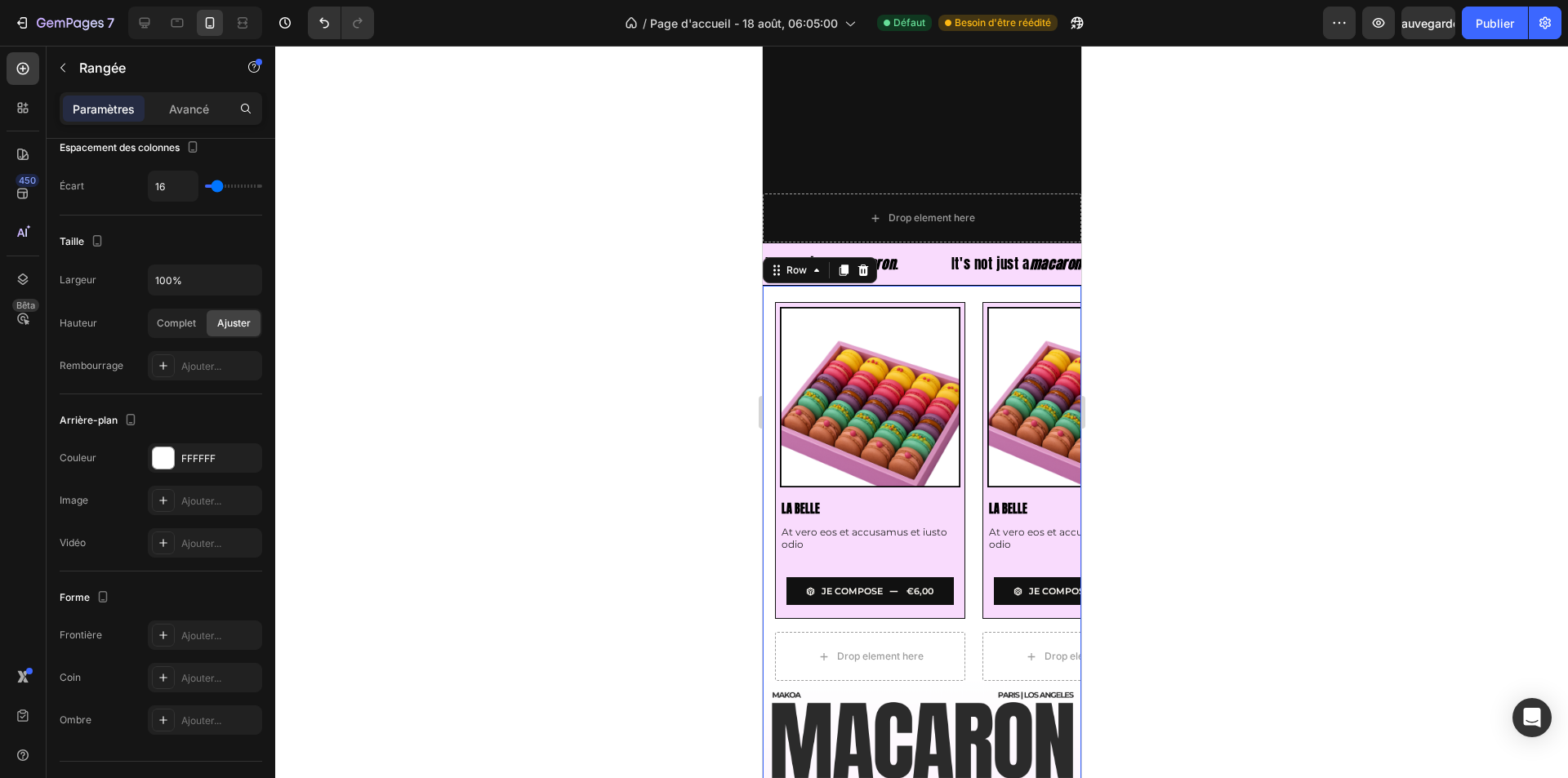
click at [599, 554] on div at bounding box center [921, 411] width 1292 height 732
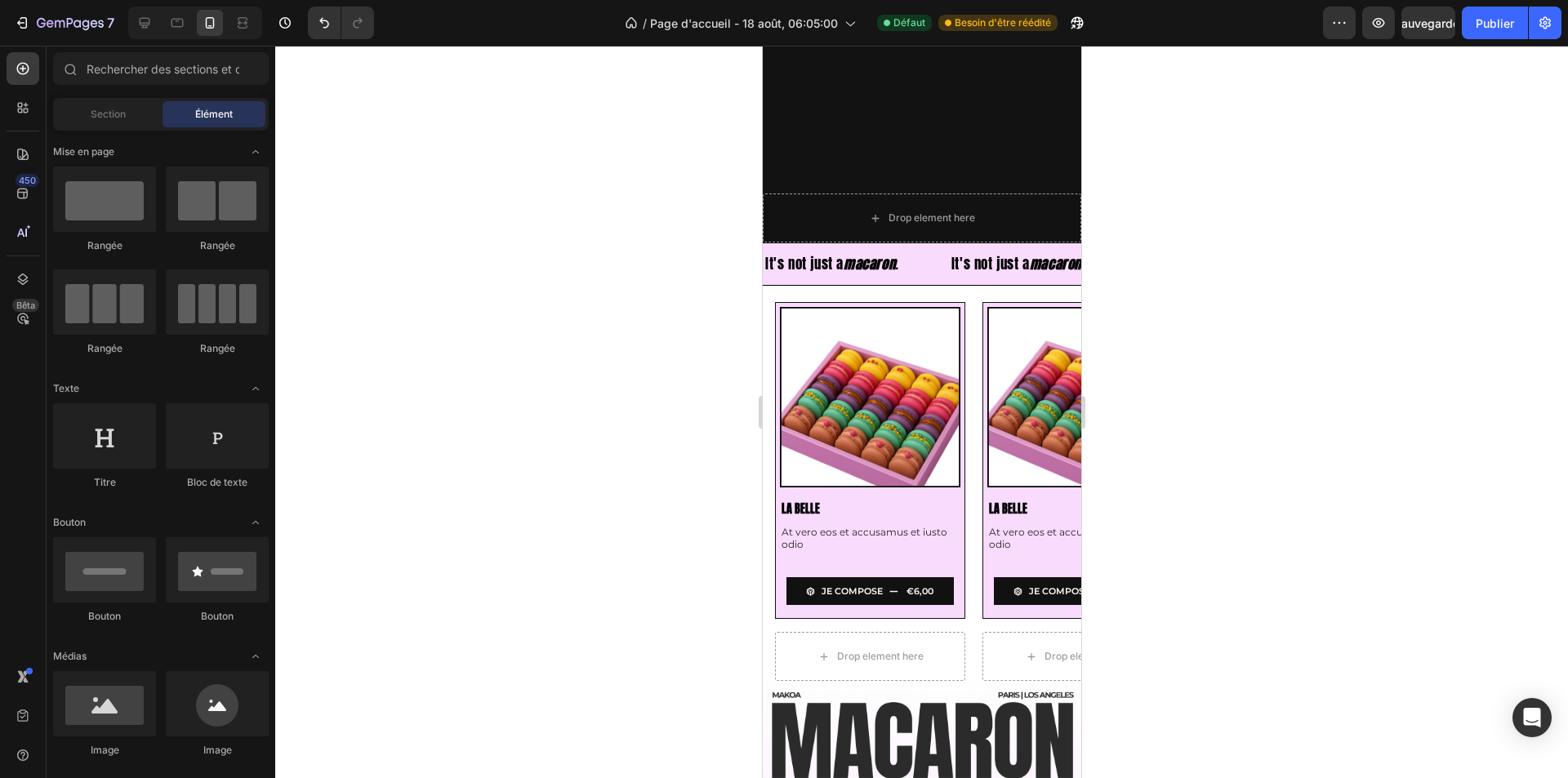
click at [599, 554] on div at bounding box center [921, 411] width 1292 height 732
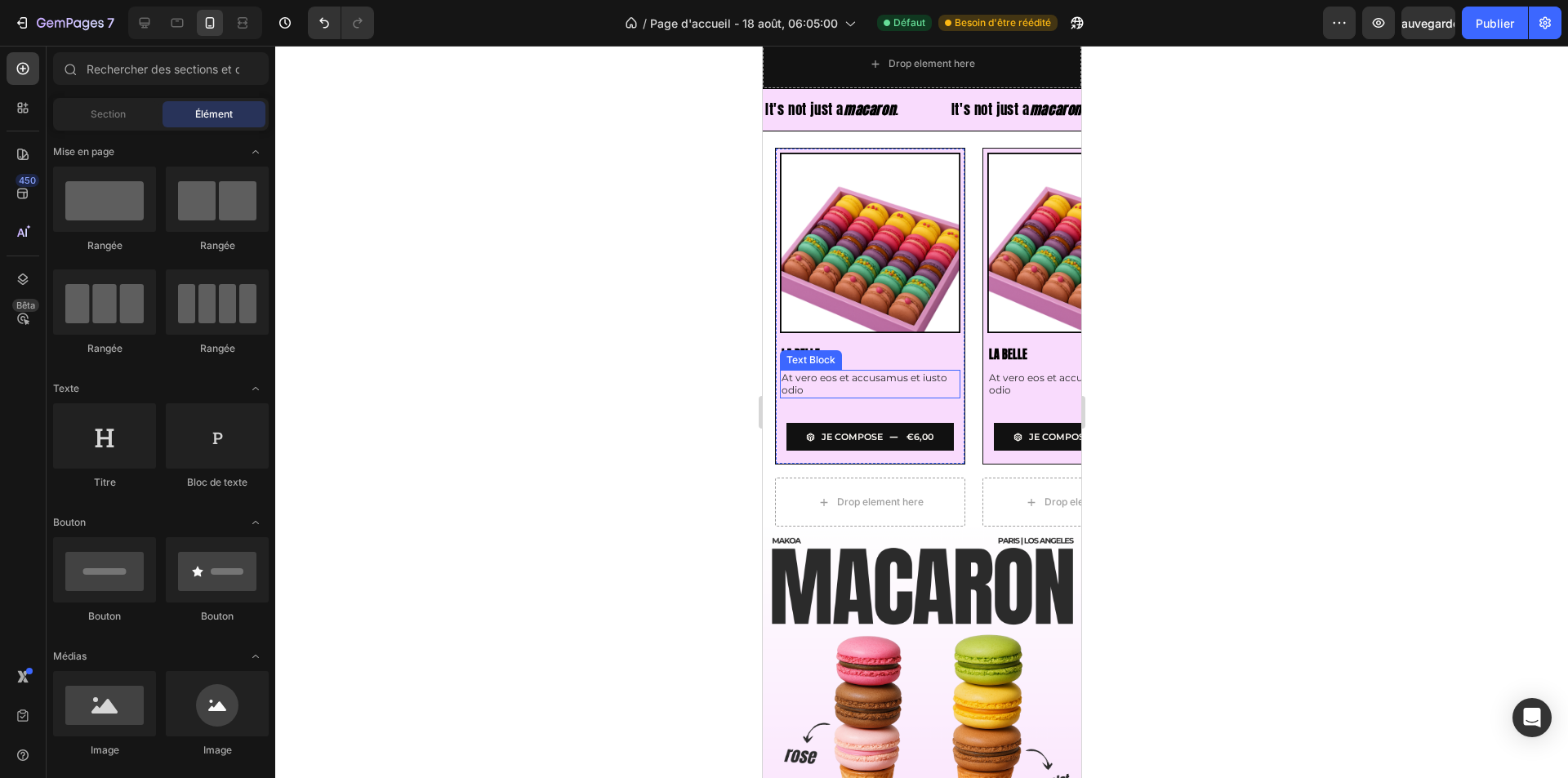
scroll to position [490, 0]
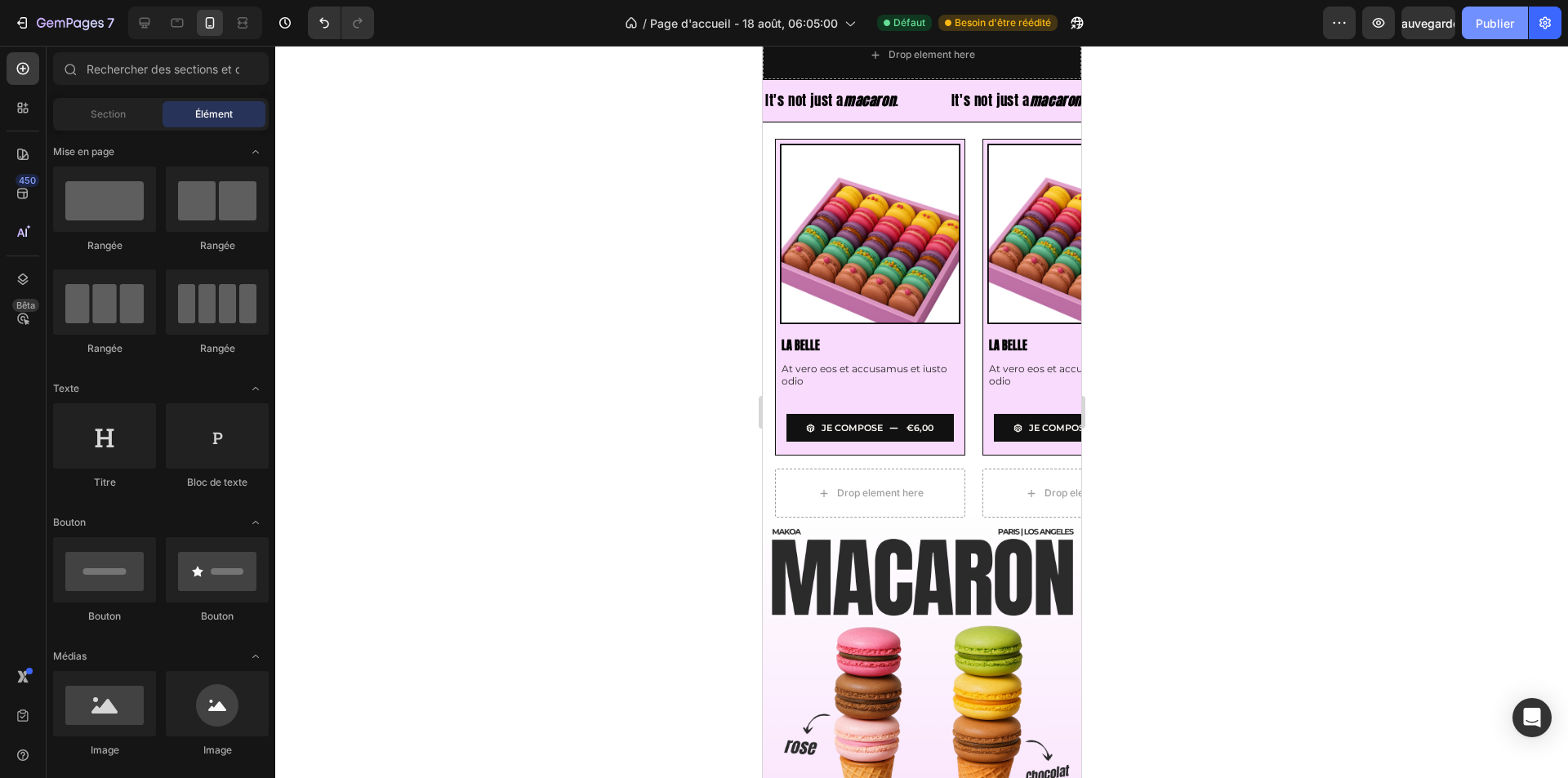
click at [1487, 25] on font "Publier" at bounding box center [1494, 23] width 38 height 14
click at [767, 528] on img at bounding box center [921, 717] width 318 height 398
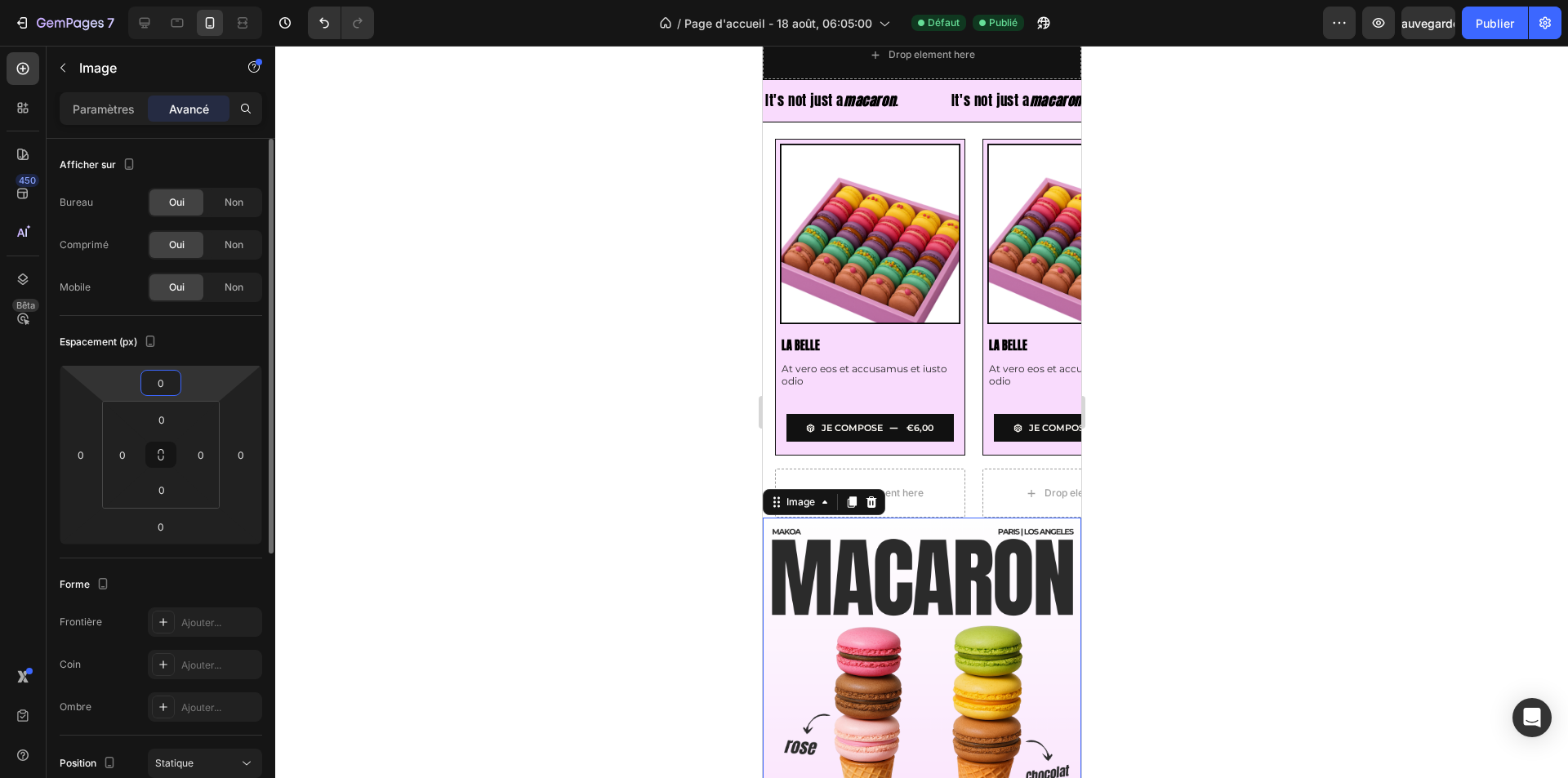
click at [160, 380] on input "0" at bounding box center [161, 383] width 33 height 25
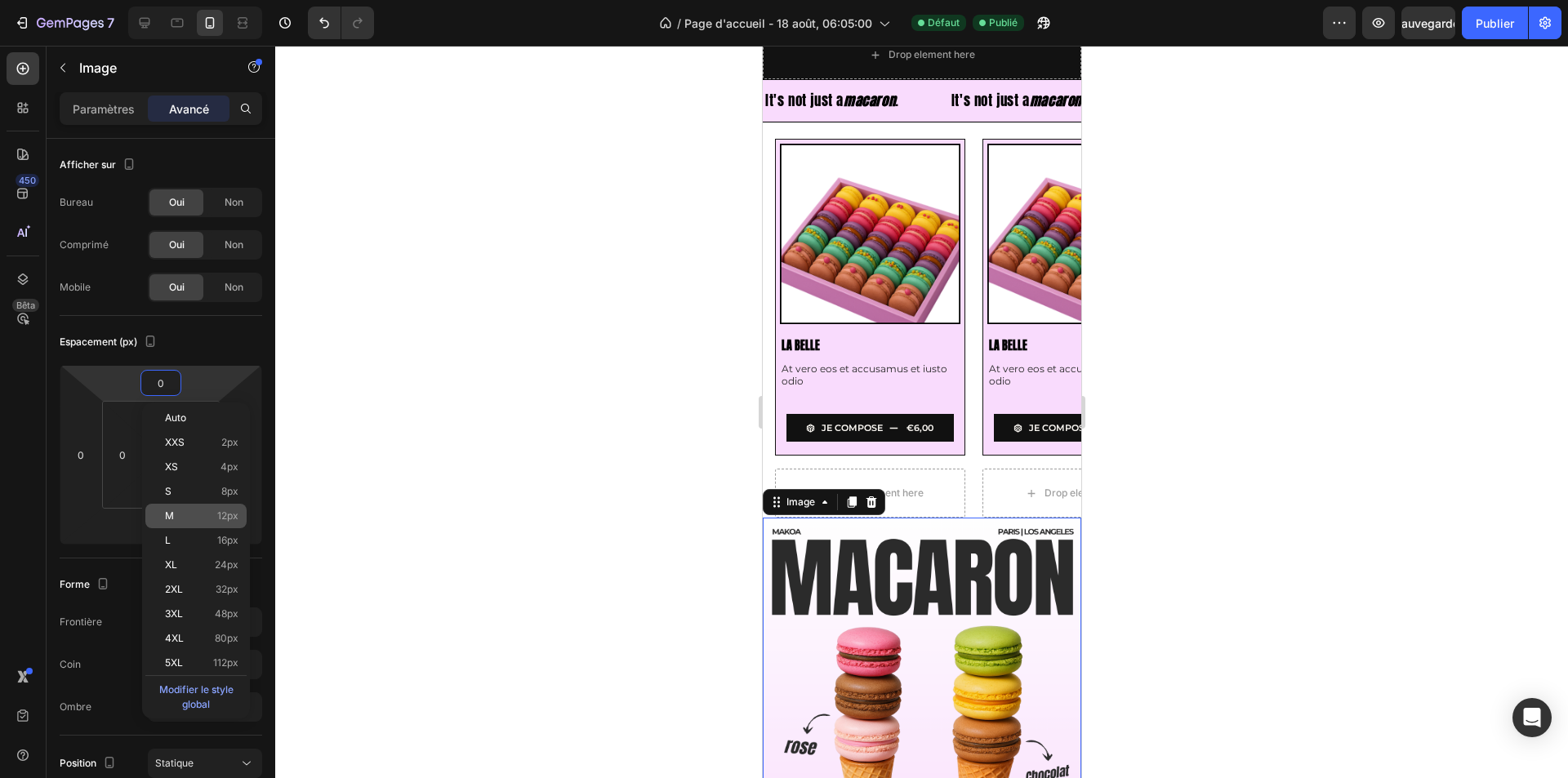
click at [182, 510] on div "M 12px" at bounding box center [196, 516] width 101 height 25
type input "12"
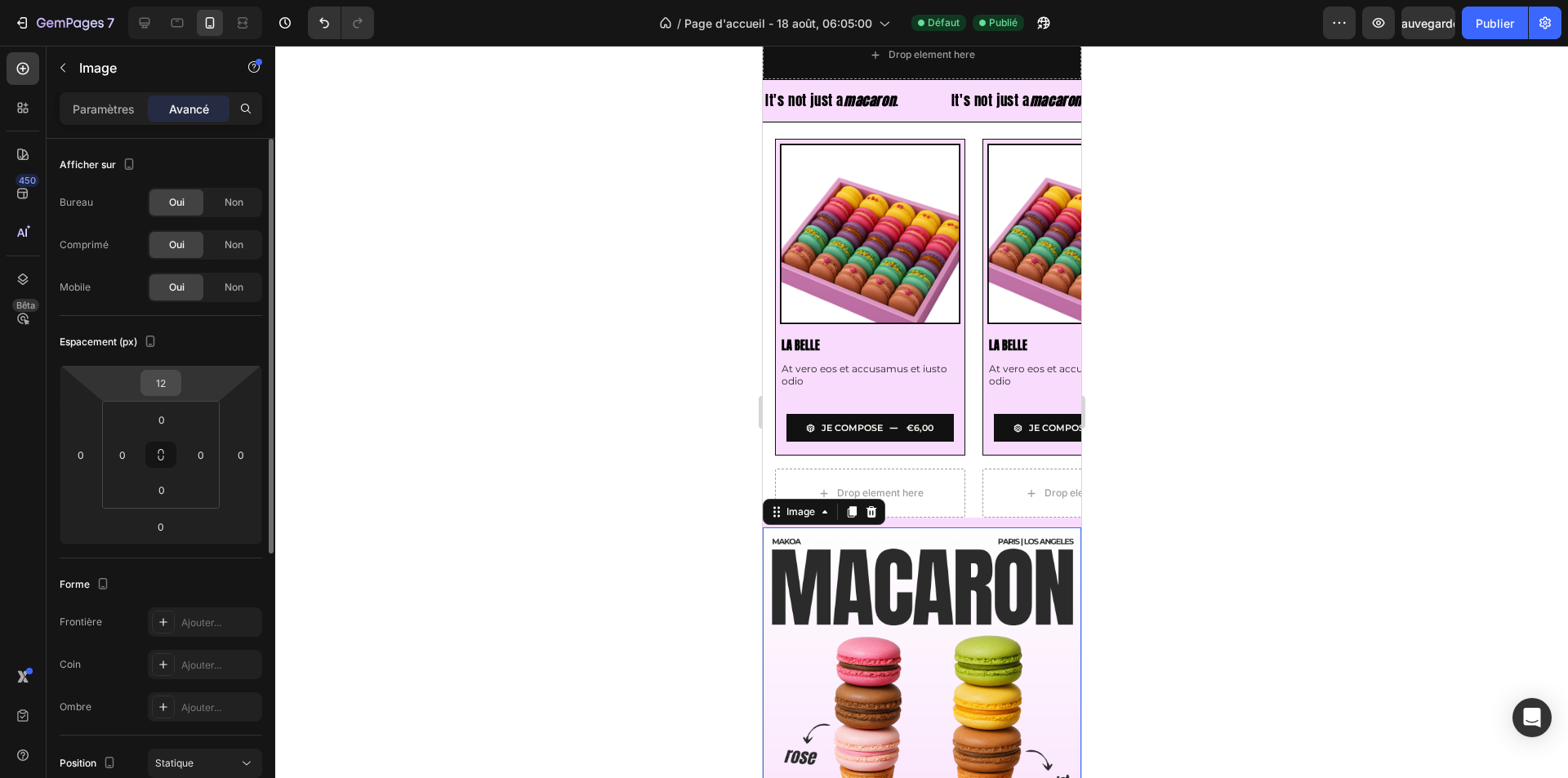
click at [164, 382] on input "12" at bounding box center [161, 383] width 33 height 25
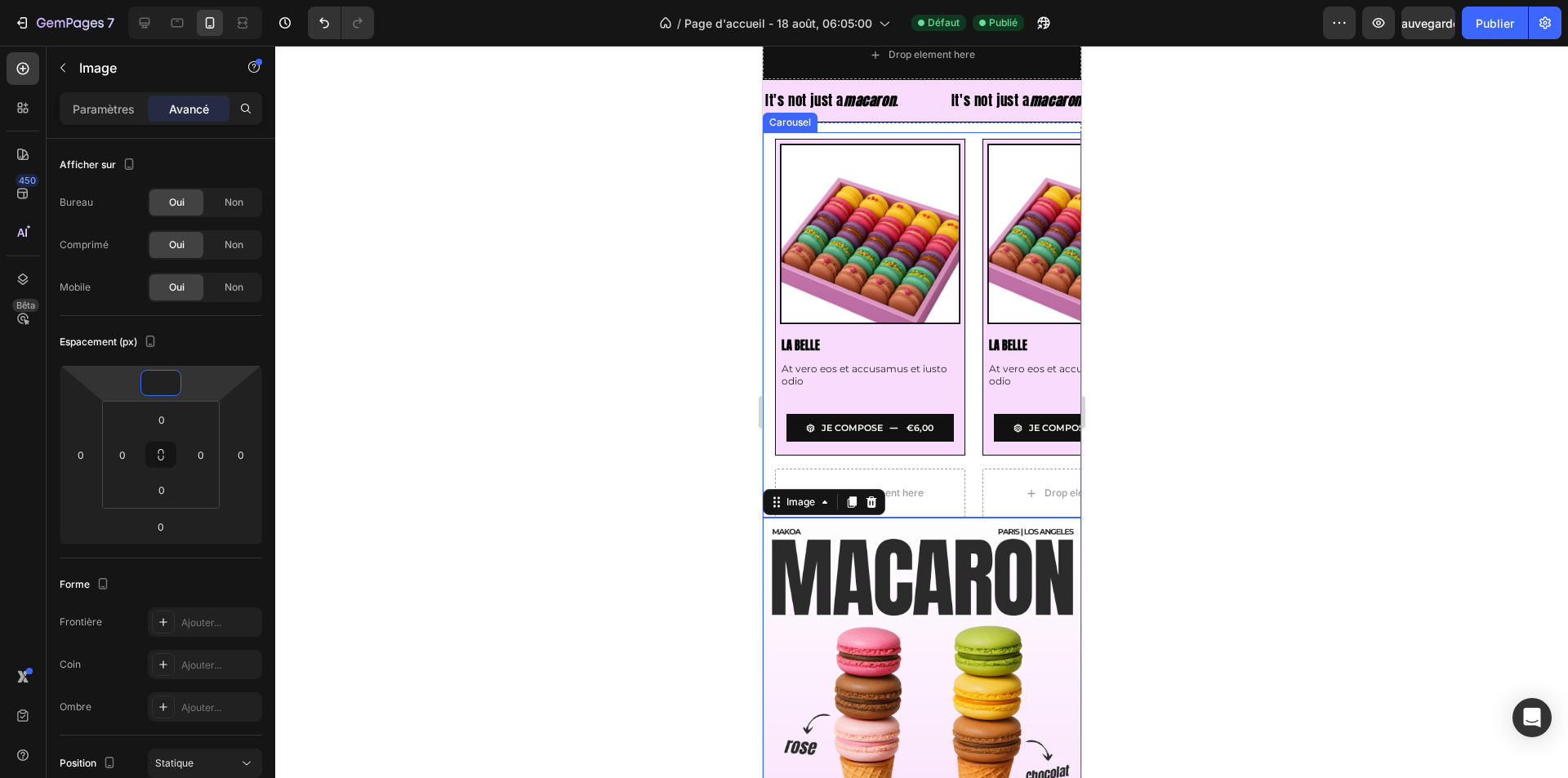
click at [764, 459] on div "Product Images La Belle Product Title At vero eos et accusamus et iusto odio Te…" at bounding box center [921, 326] width 318 height 386
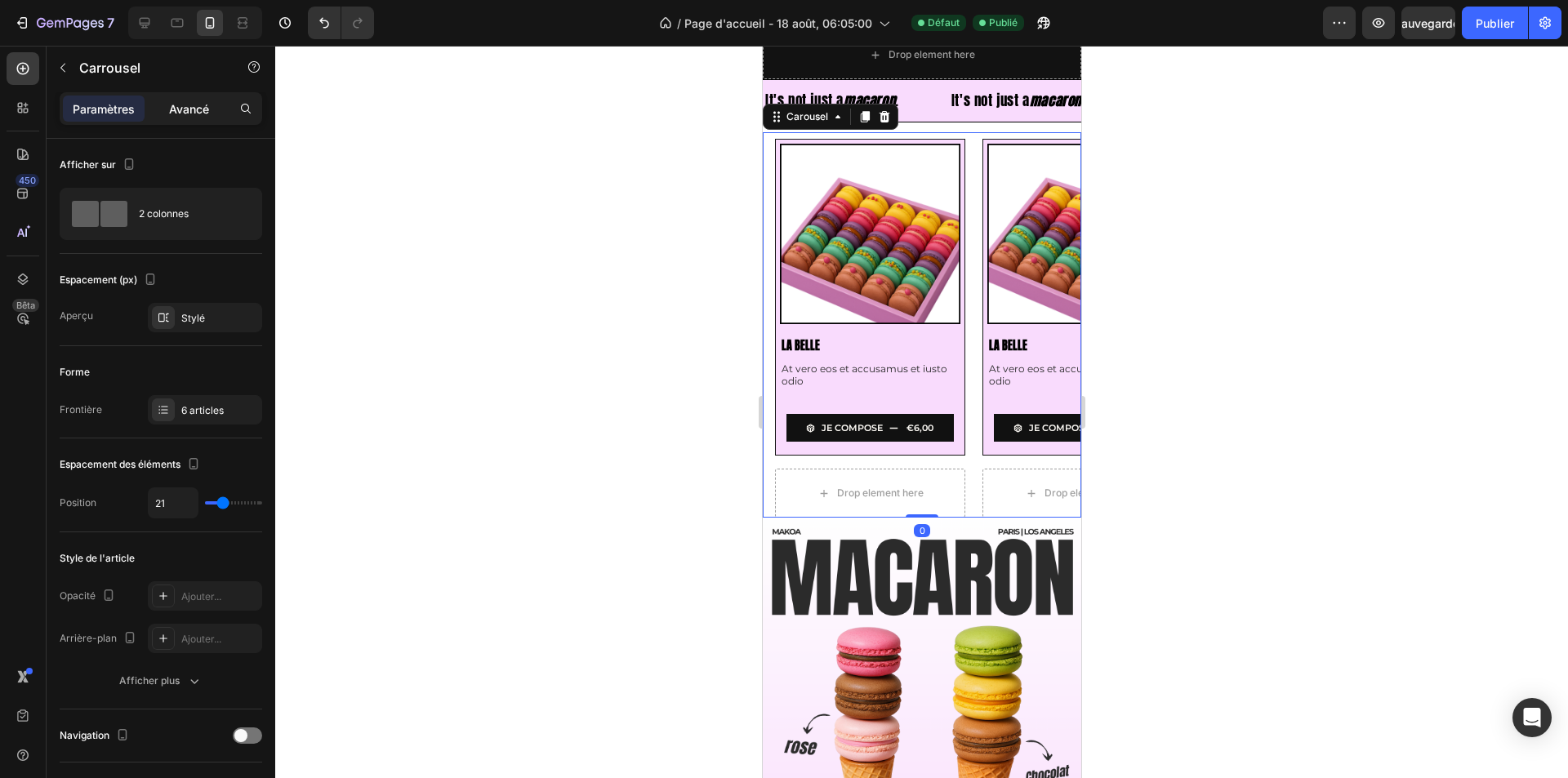
click at [170, 104] on font "Avancé" at bounding box center [189, 109] width 40 height 14
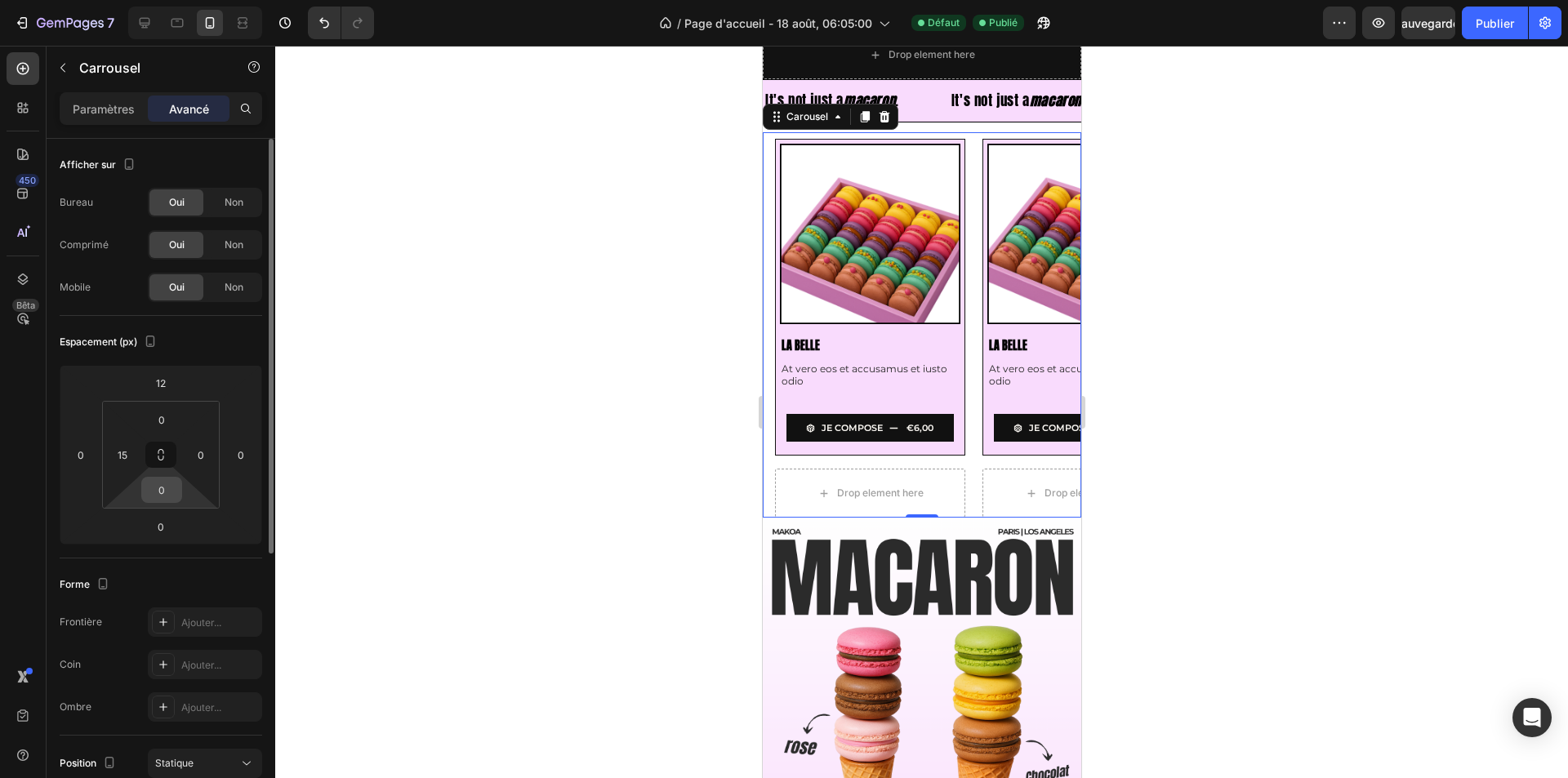
click at [164, 483] on input "0" at bounding box center [162, 490] width 33 height 25
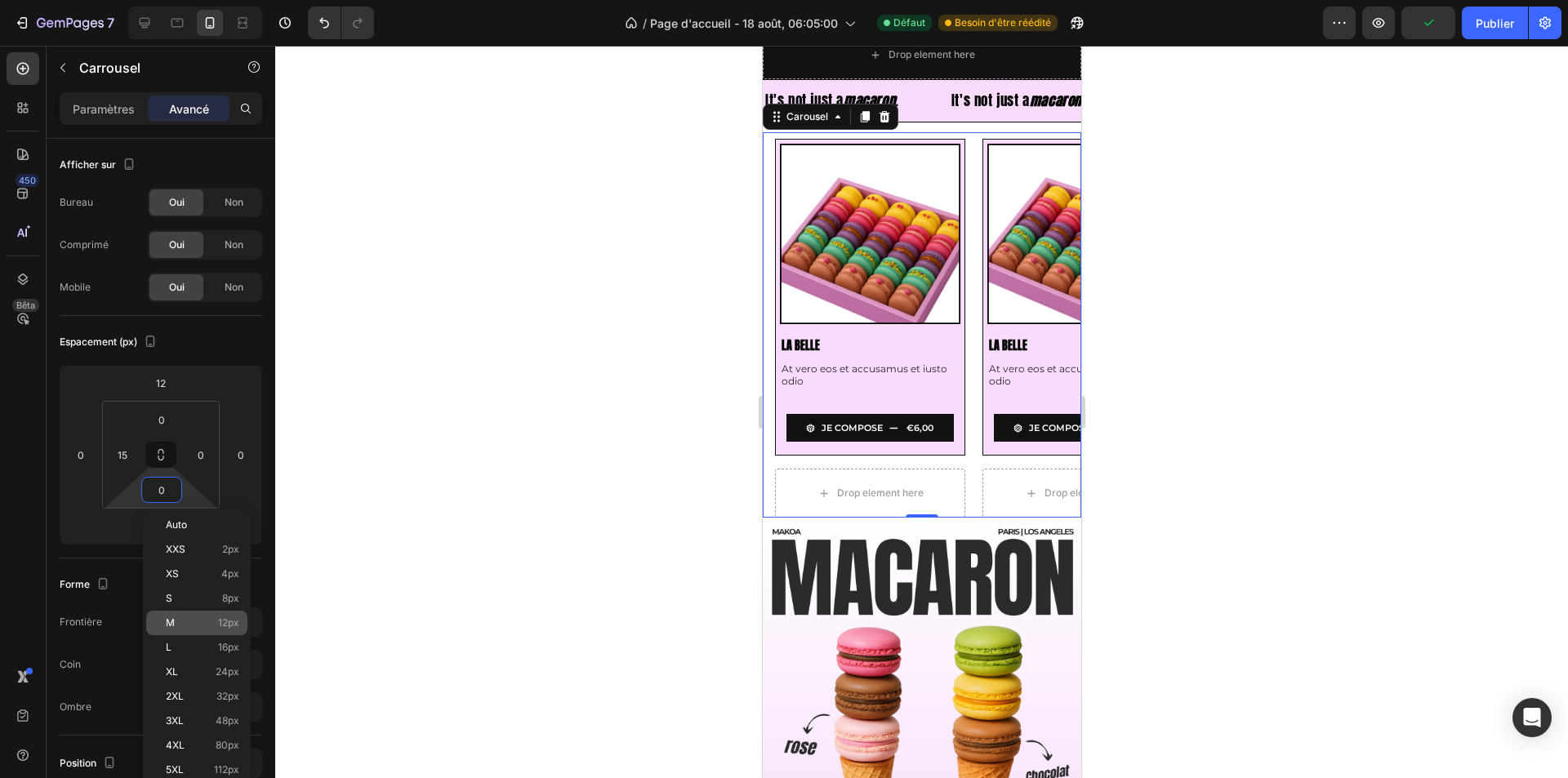
click at [196, 623] on p "M 12px" at bounding box center [203, 623] width 74 height 11
type input "12"
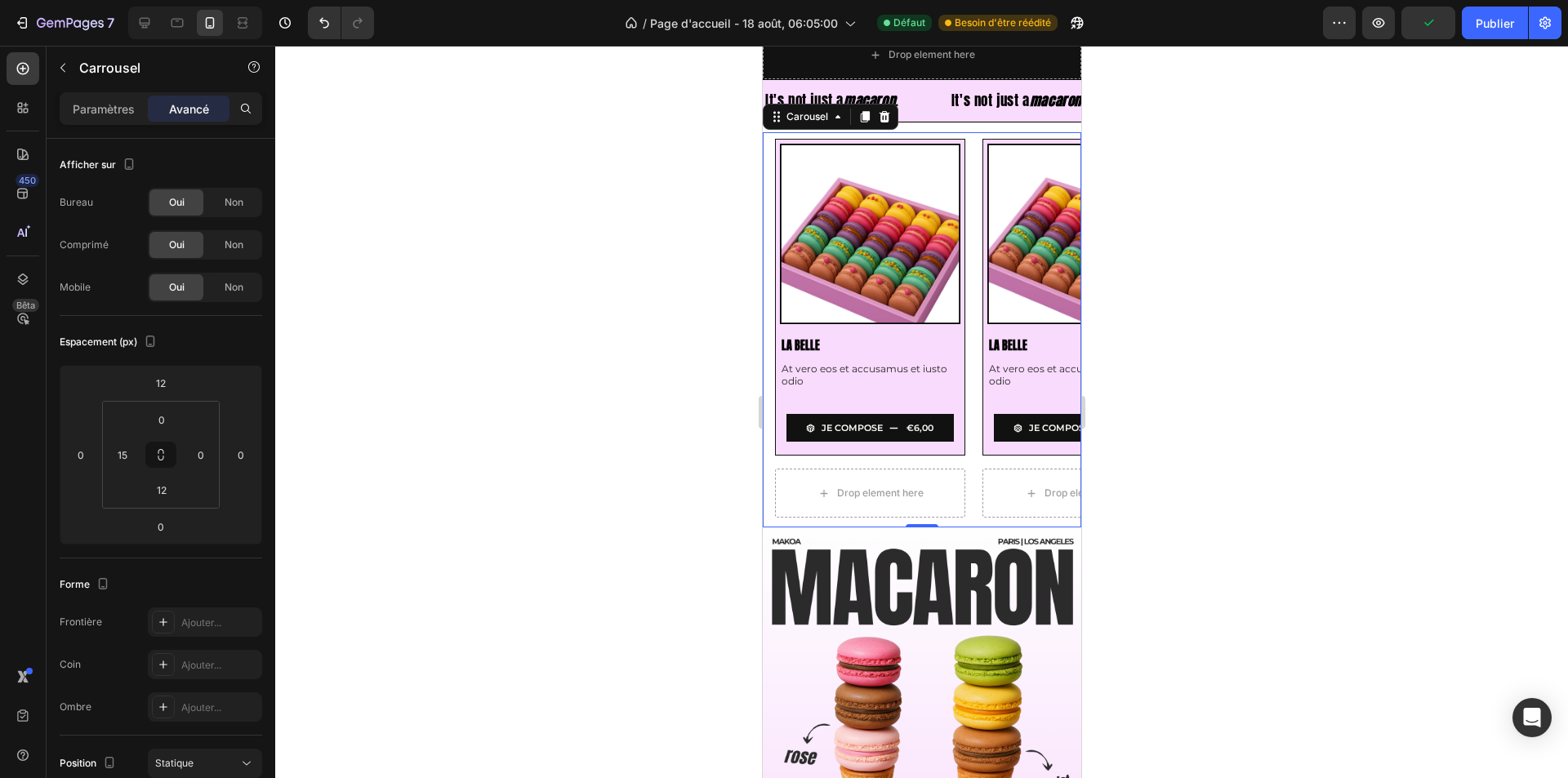
click at [471, 551] on div at bounding box center [921, 411] width 1292 height 732
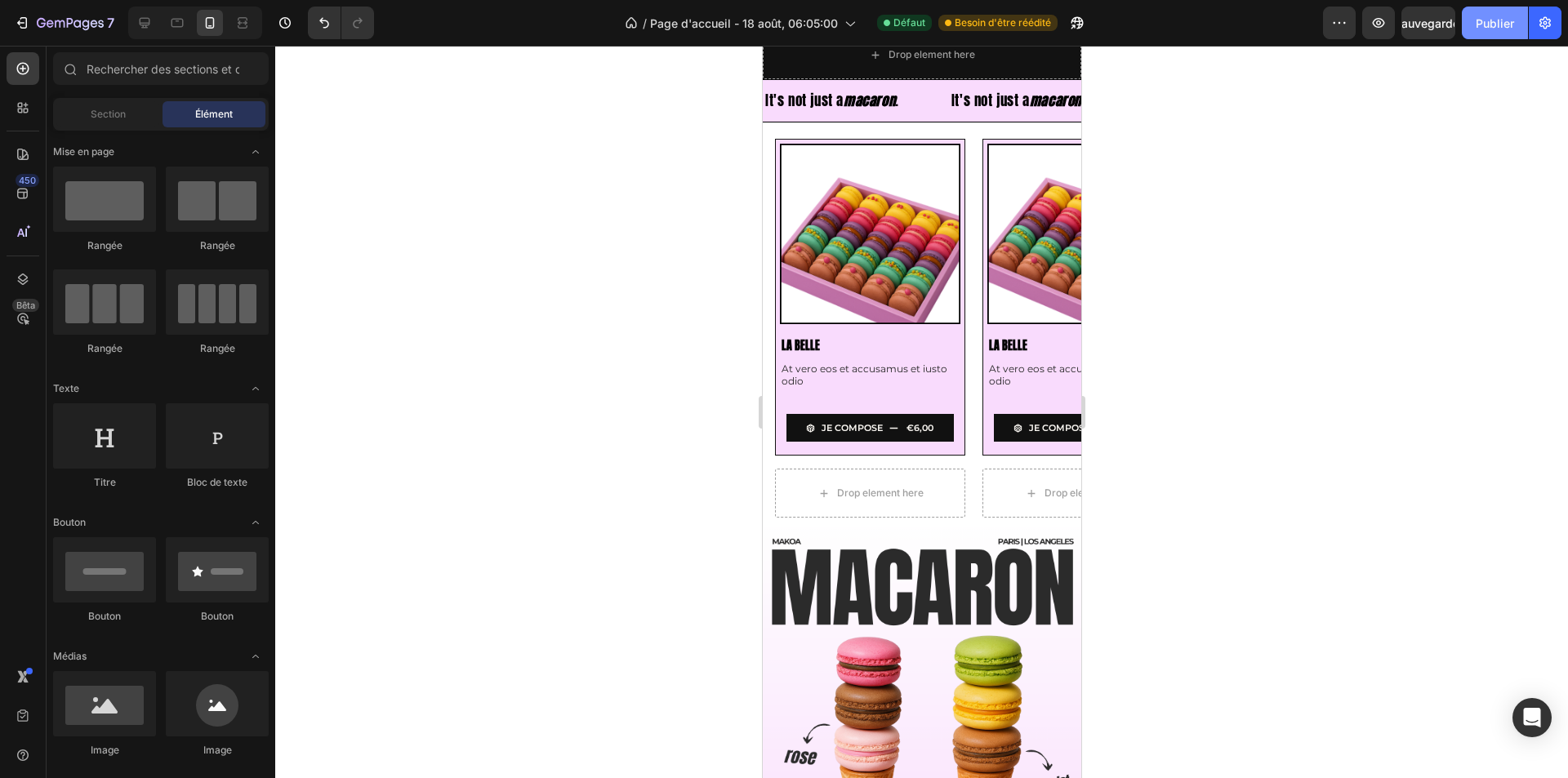
click at [1471, 31] on button "Publier" at bounding box center [1494, 23] width 66 height 33
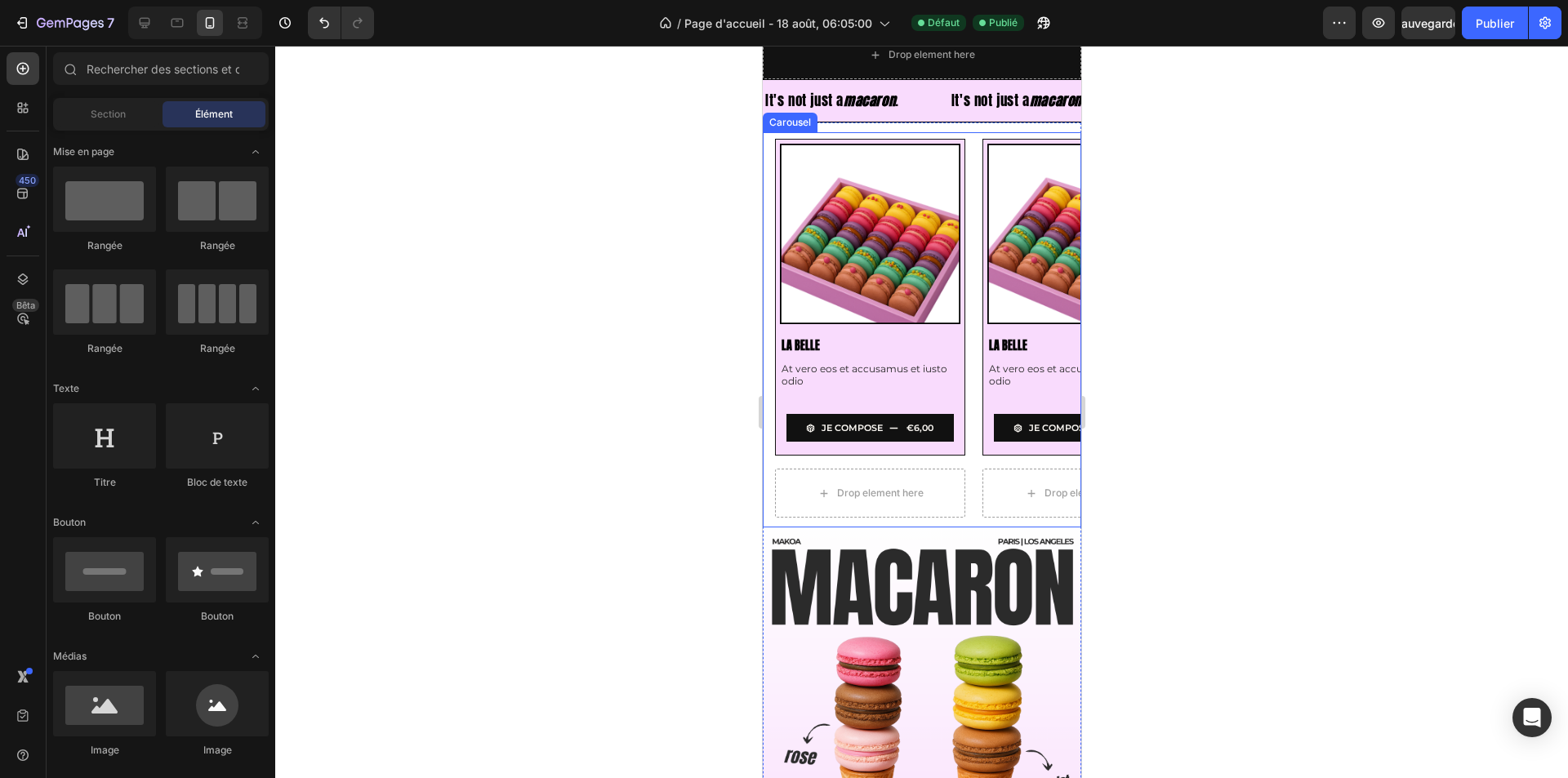
click at [764, 478] on div "Product Images La Belle Product Title At vero eos et accusamus et iusto odio Te…" at bounding box center [921, 331] width 318 height 396
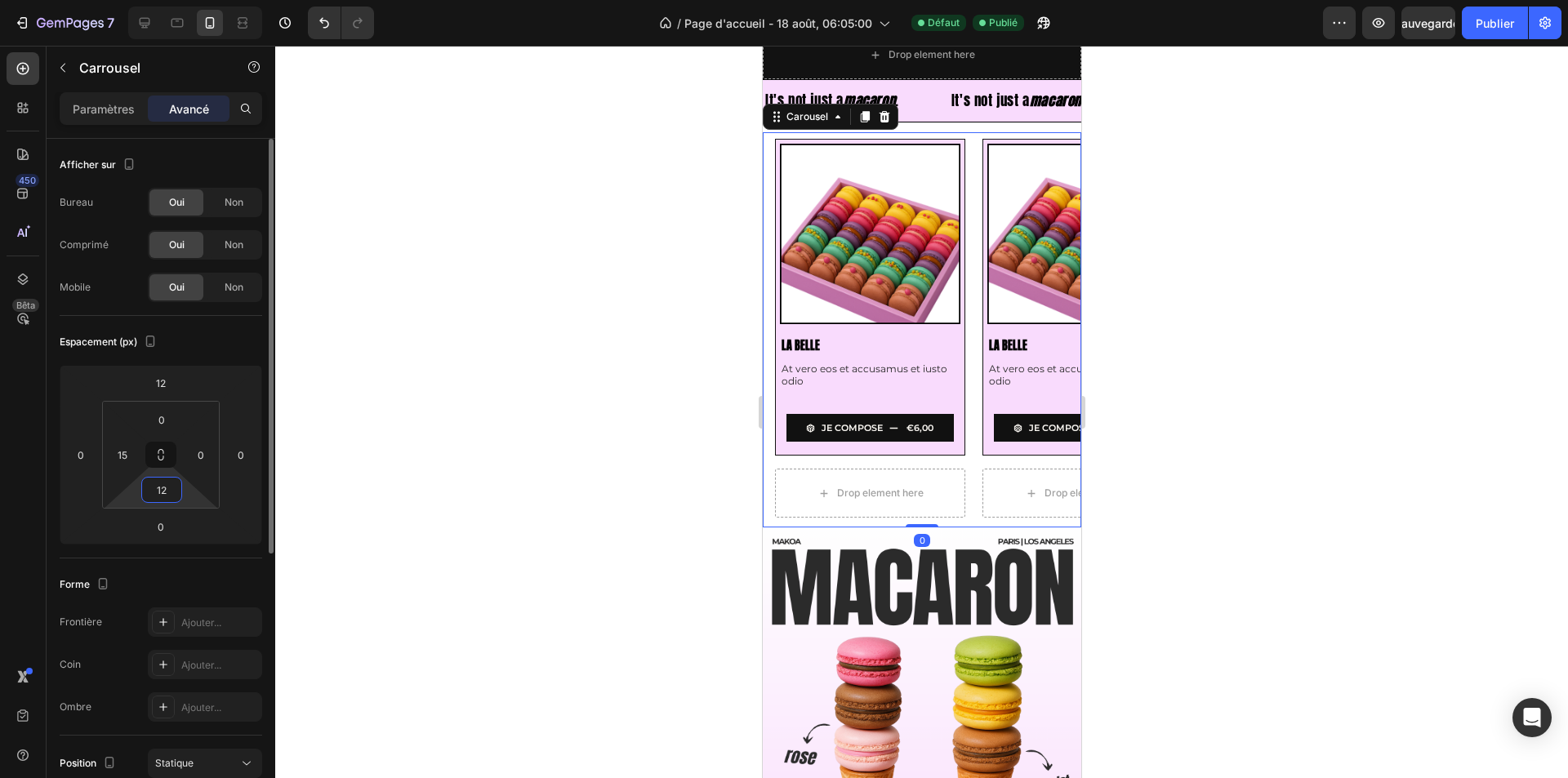
click at [157, 494] on input "12" at bounding box center [162, 490] width 33 height 25
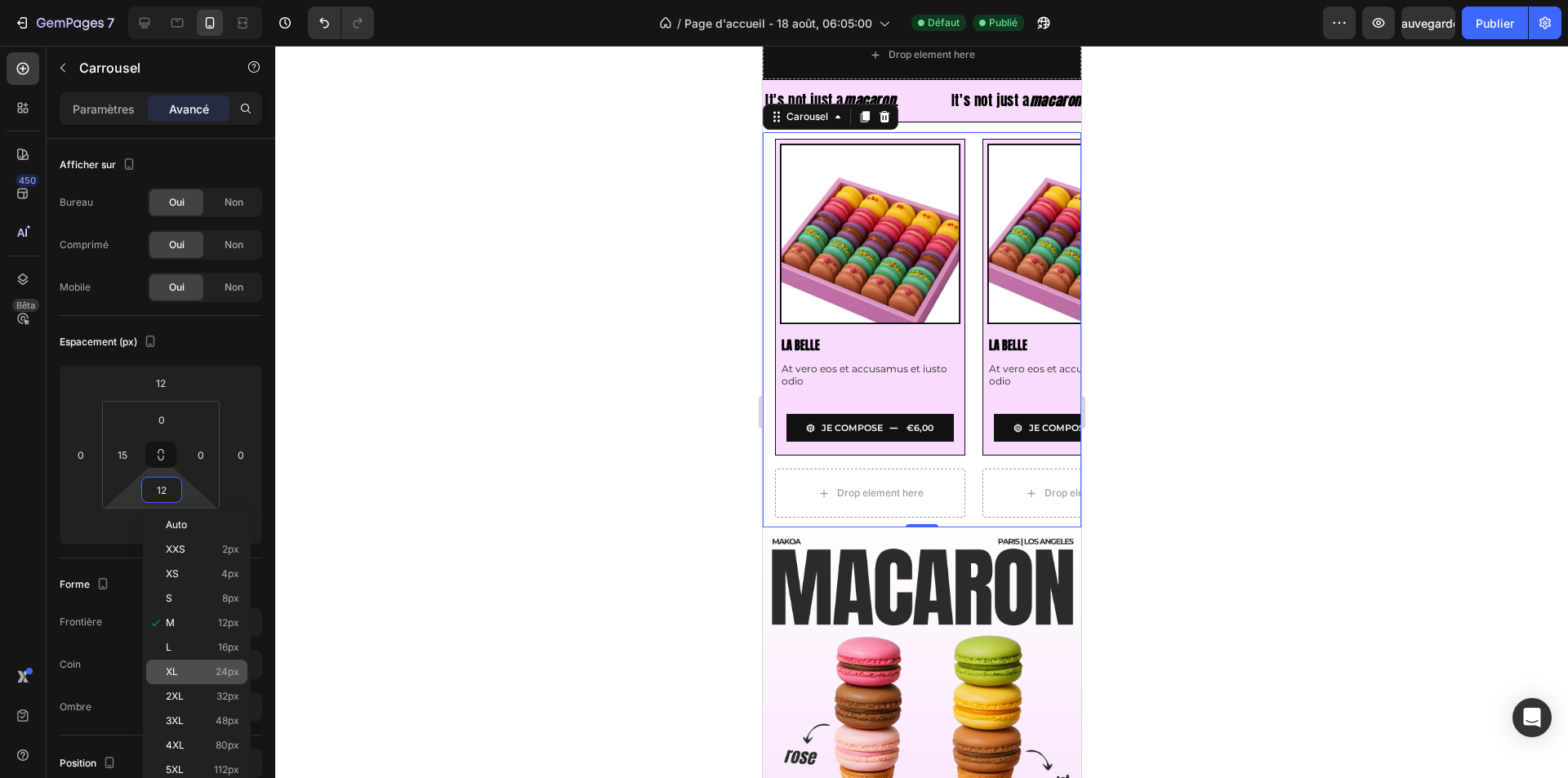
click at [210, 661] on div "XL 24px" at bounding box center [197, 672] width 101 height 25
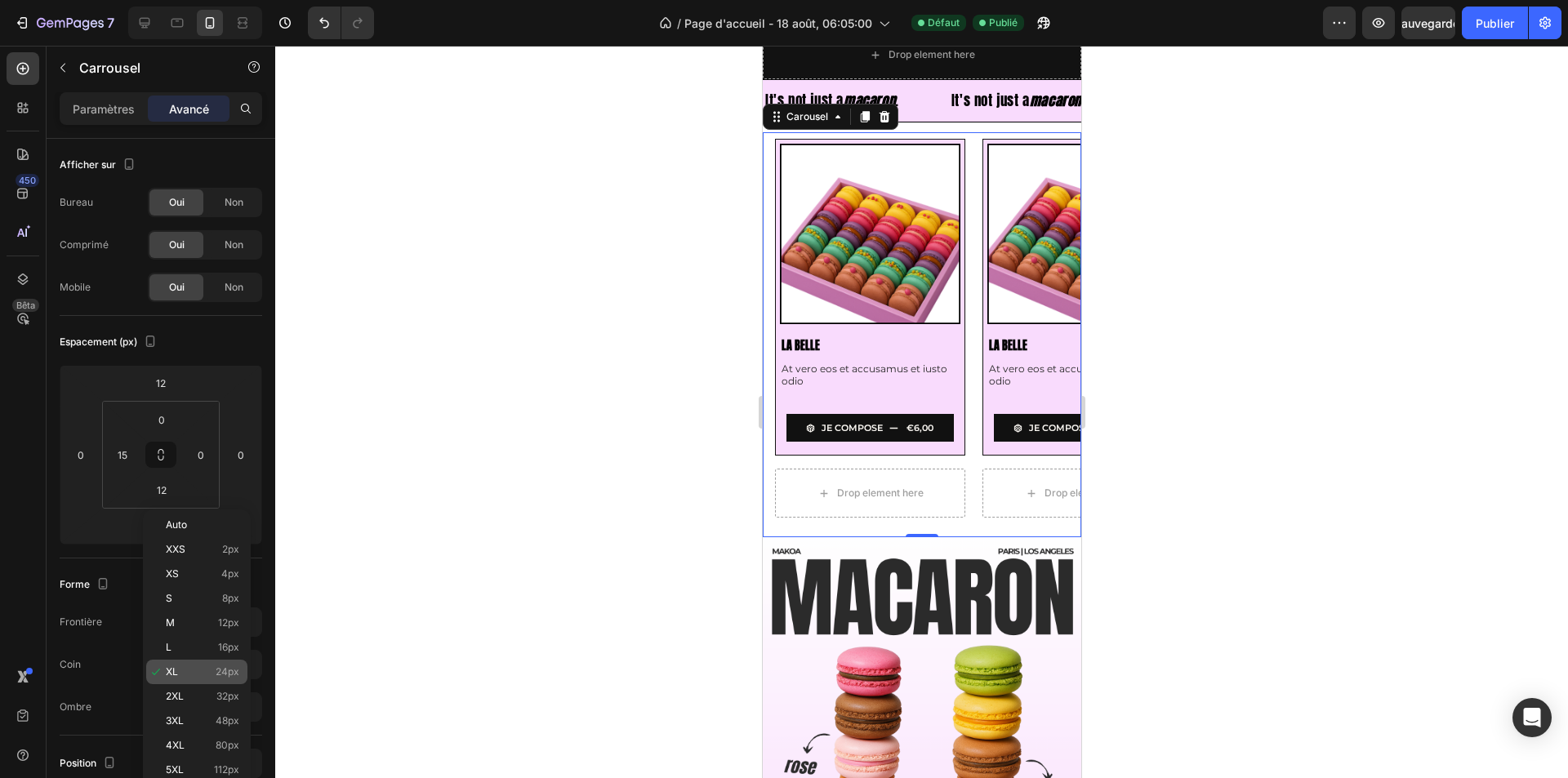
type input "24"
click at [578, 537] on div at bounding box center [921, 411] width 1292 height 732
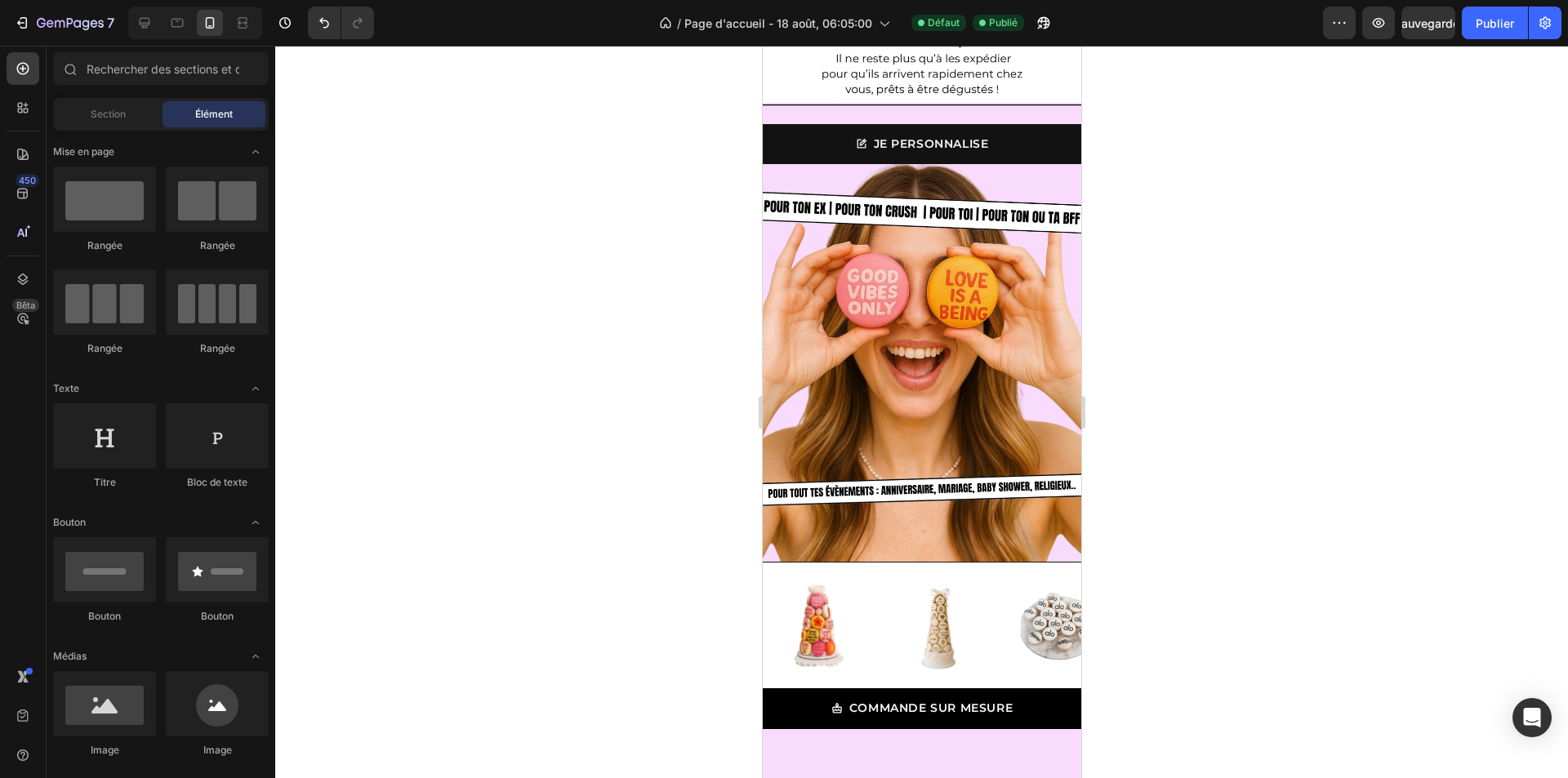
scroll to position [1714, 0]
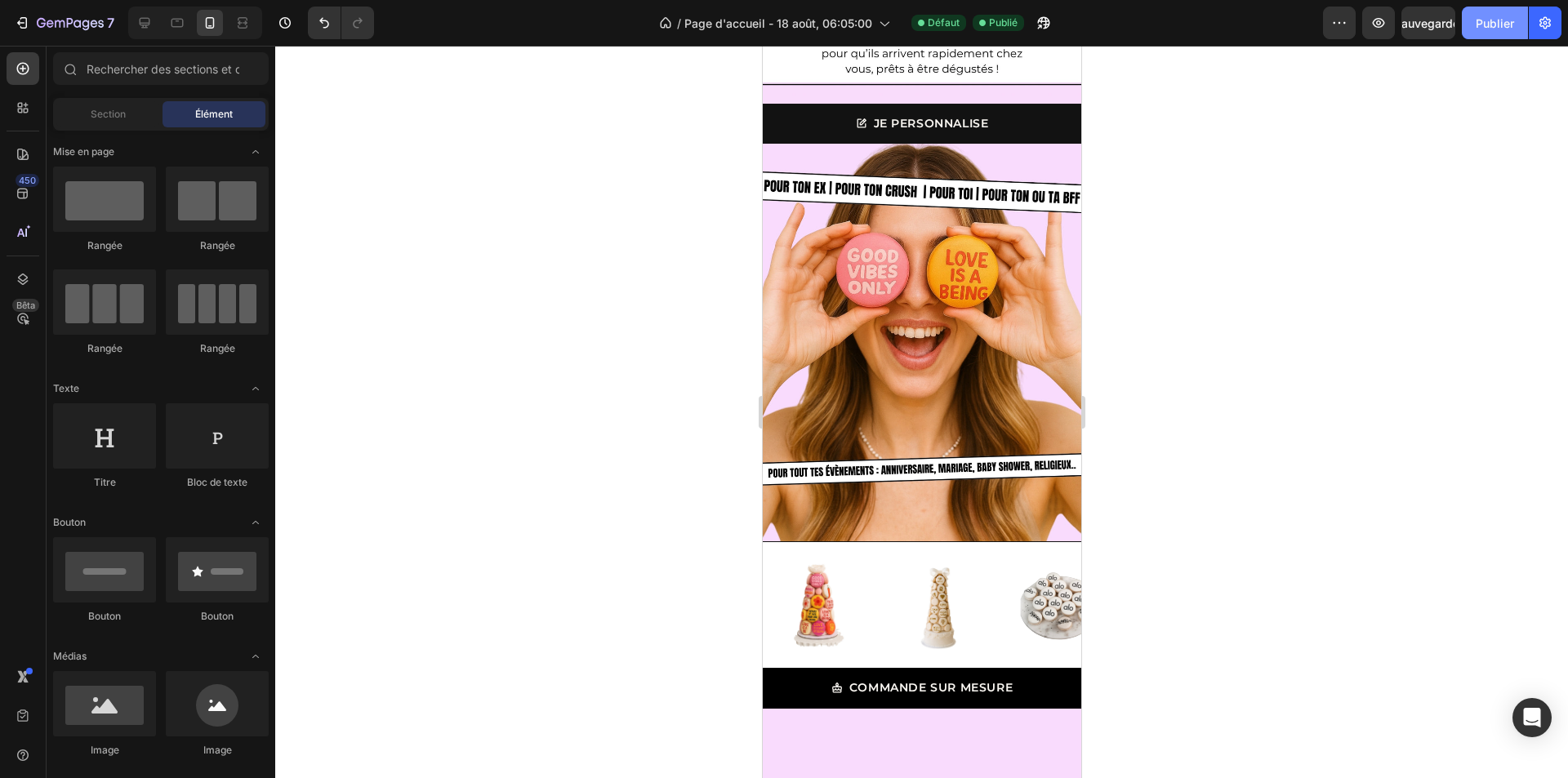
click at [1488, 22] on font "Publier" at bounding box center [1494, 23] width 38 height 14
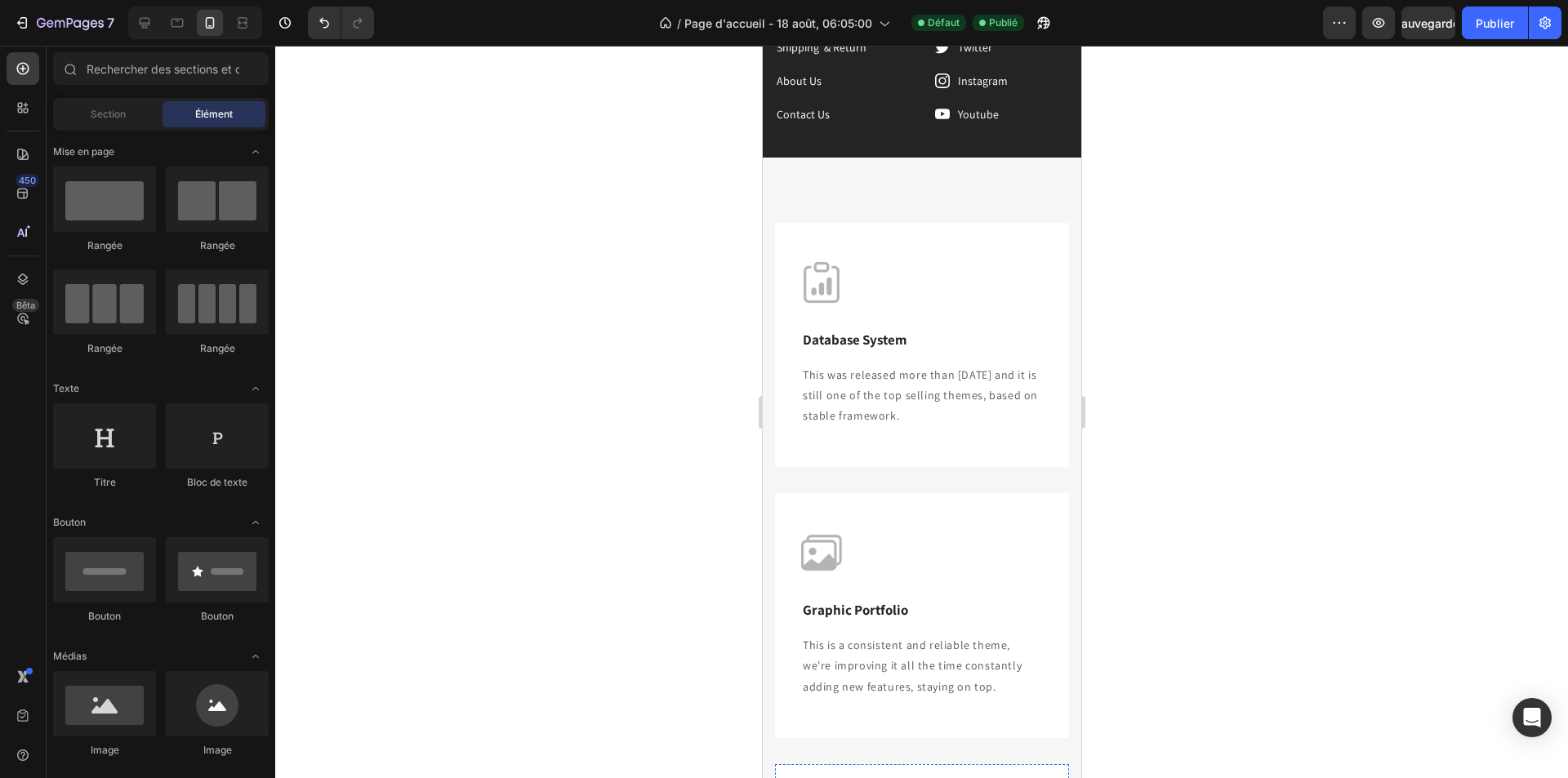
scroll to position [2105, 0]
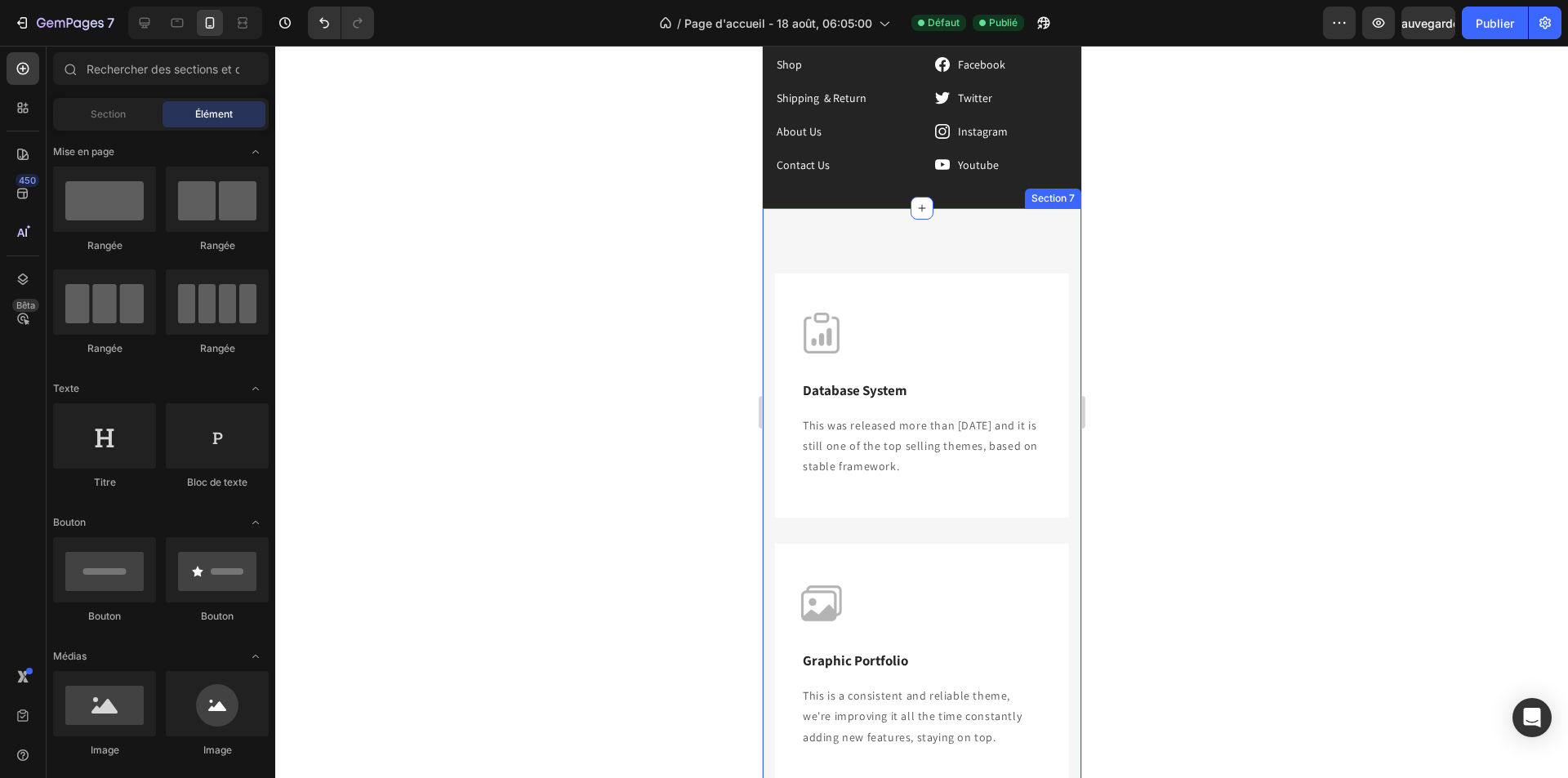
click at [966, 229] on div "Image Database System Text block This was released more than [DATE] and it is s…" at bounding box center [921, 665] width 318 height 915
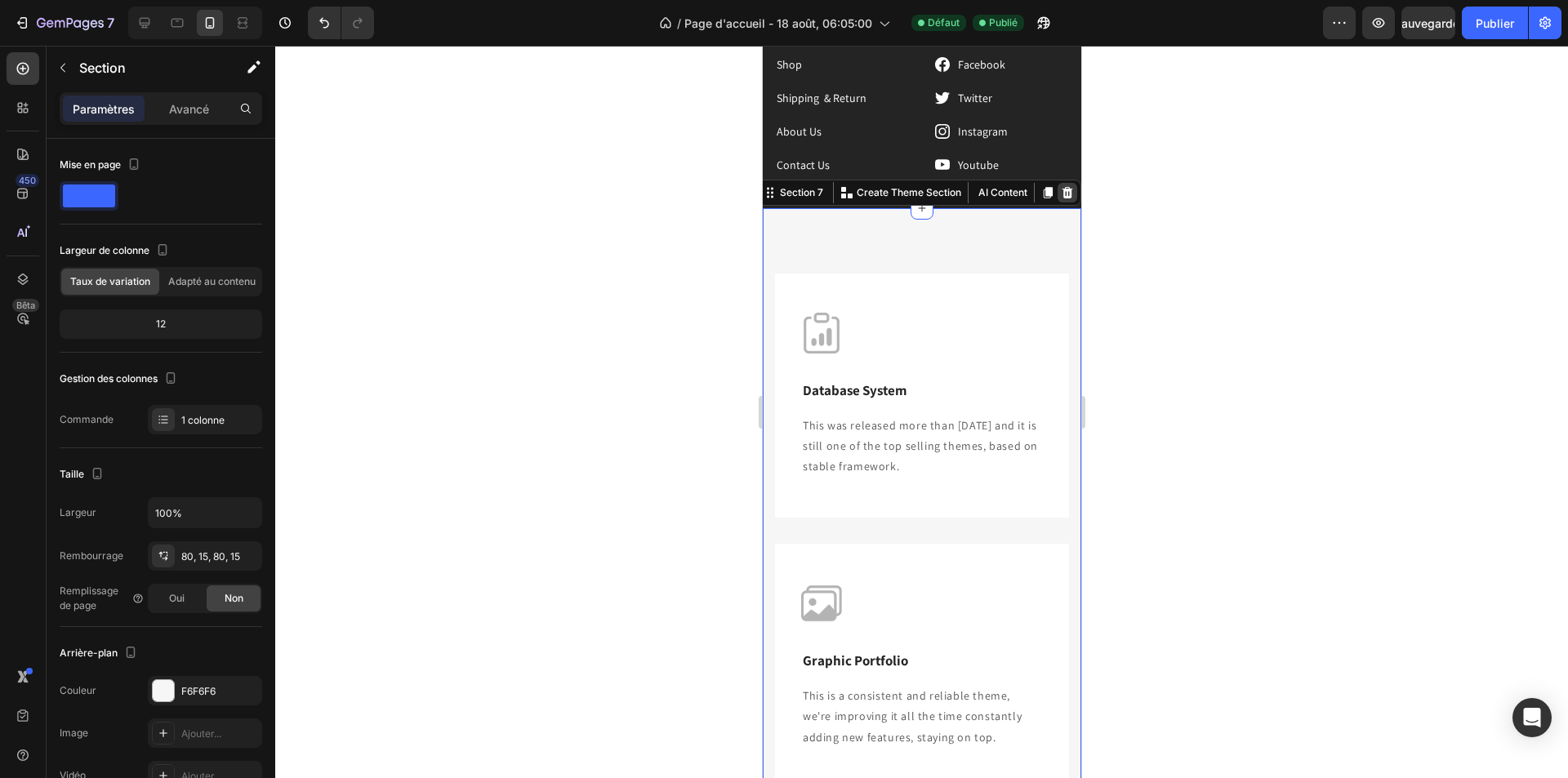
click at [1061, 188] on icon at bounding box center [1066, 192] width 11 height 11
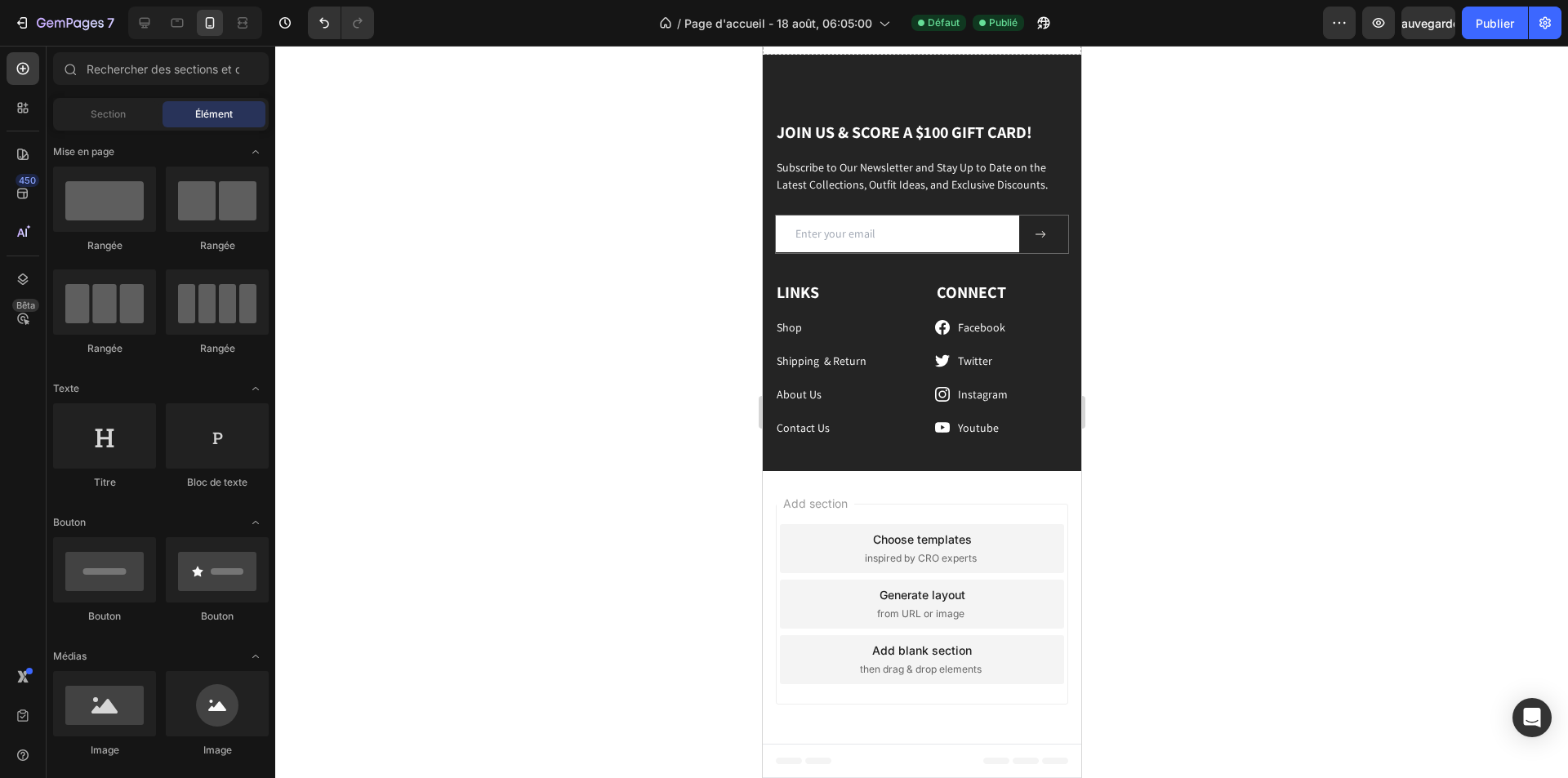
scroll to position [1842, 0]
click at [381, 129] on div at bounding box center [921, 411] width 1292 height 732
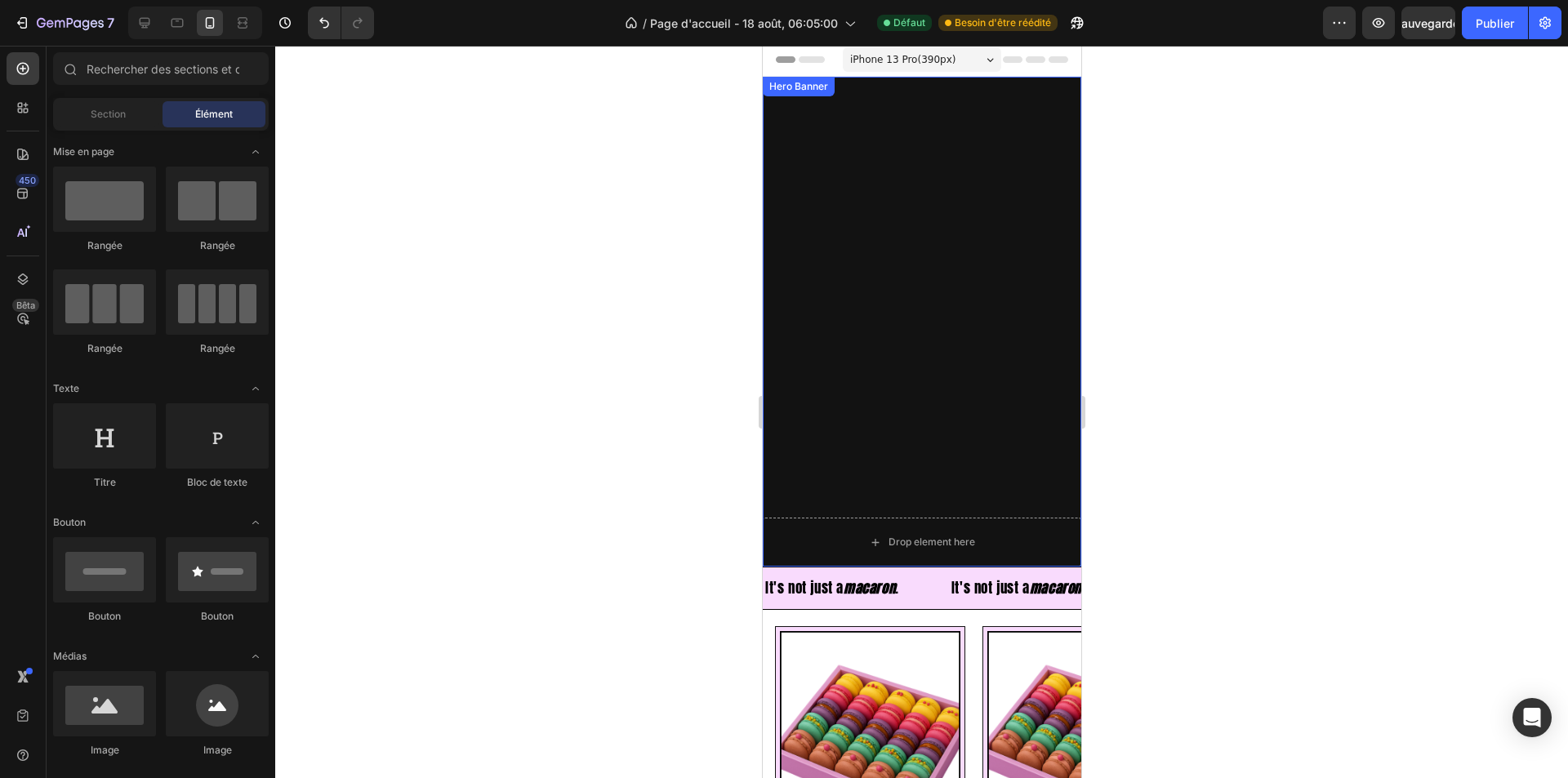
scroll to position [0, 0]
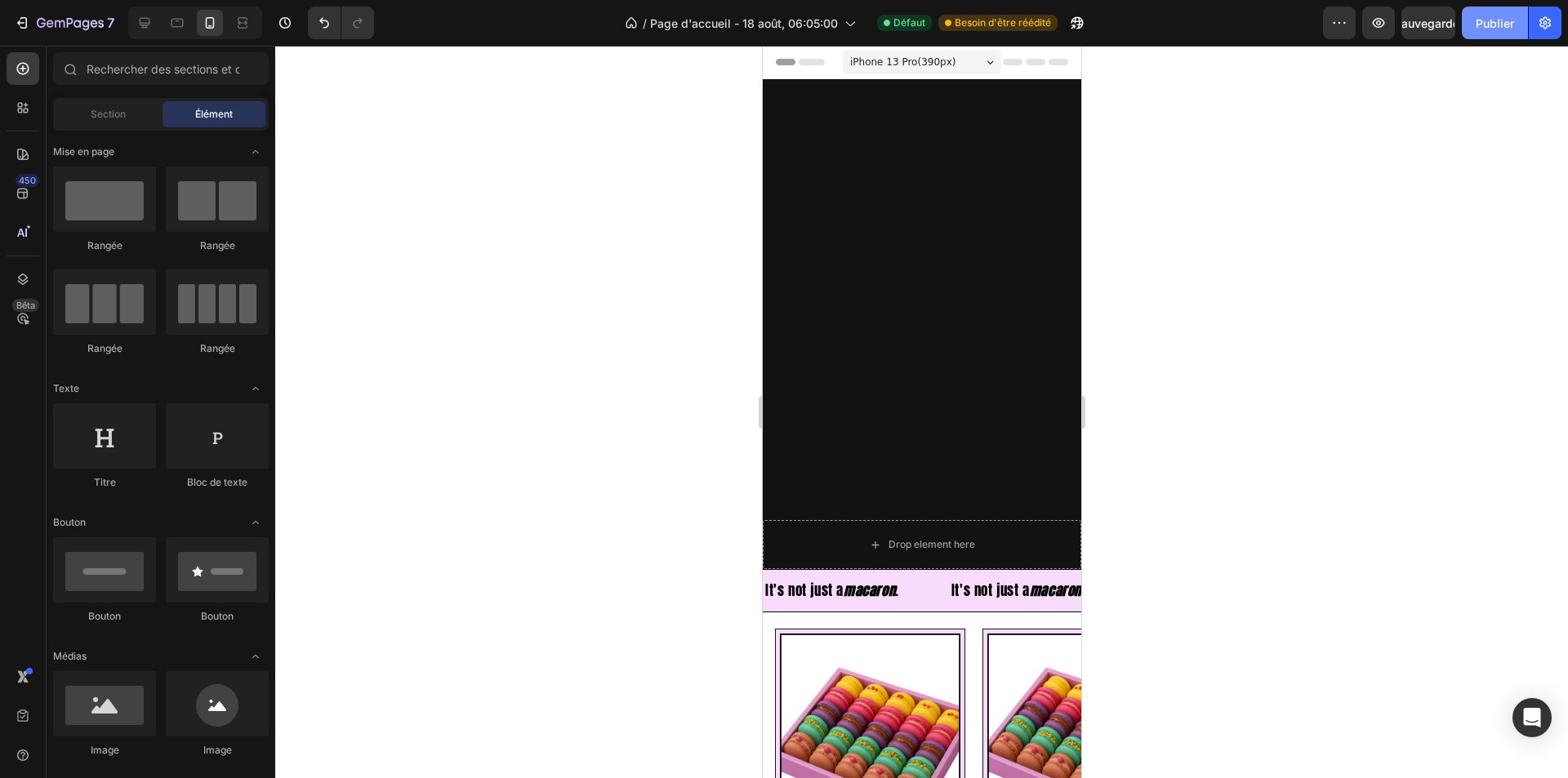
click at [1485, 23] on font "Publier" at bounding box center [1494, 23] width 38 height 14
